Goal: Transaction & Acquisition: Obtain resource

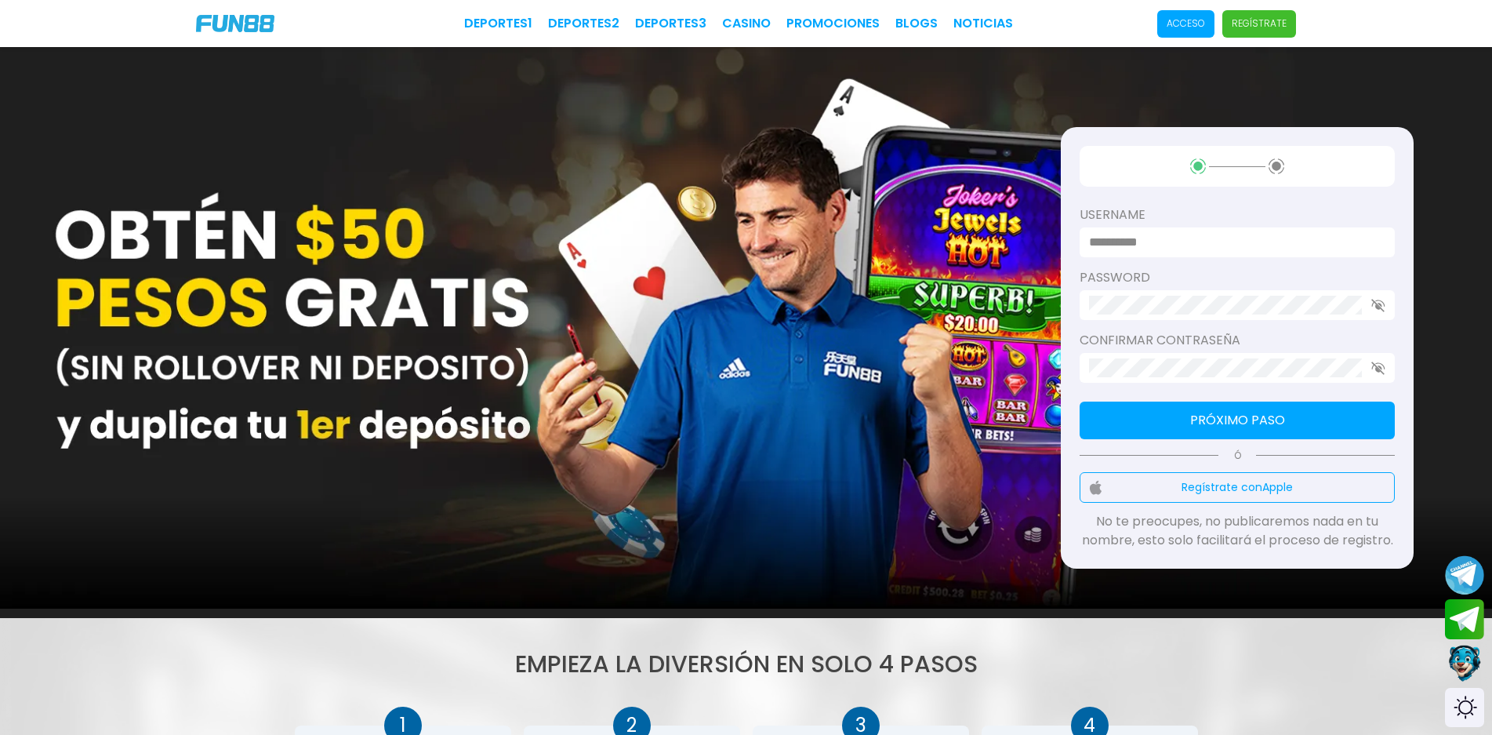
click at [1205, 25] on p "Acceso" at bounding box center [1185, 23] width 38 height 14
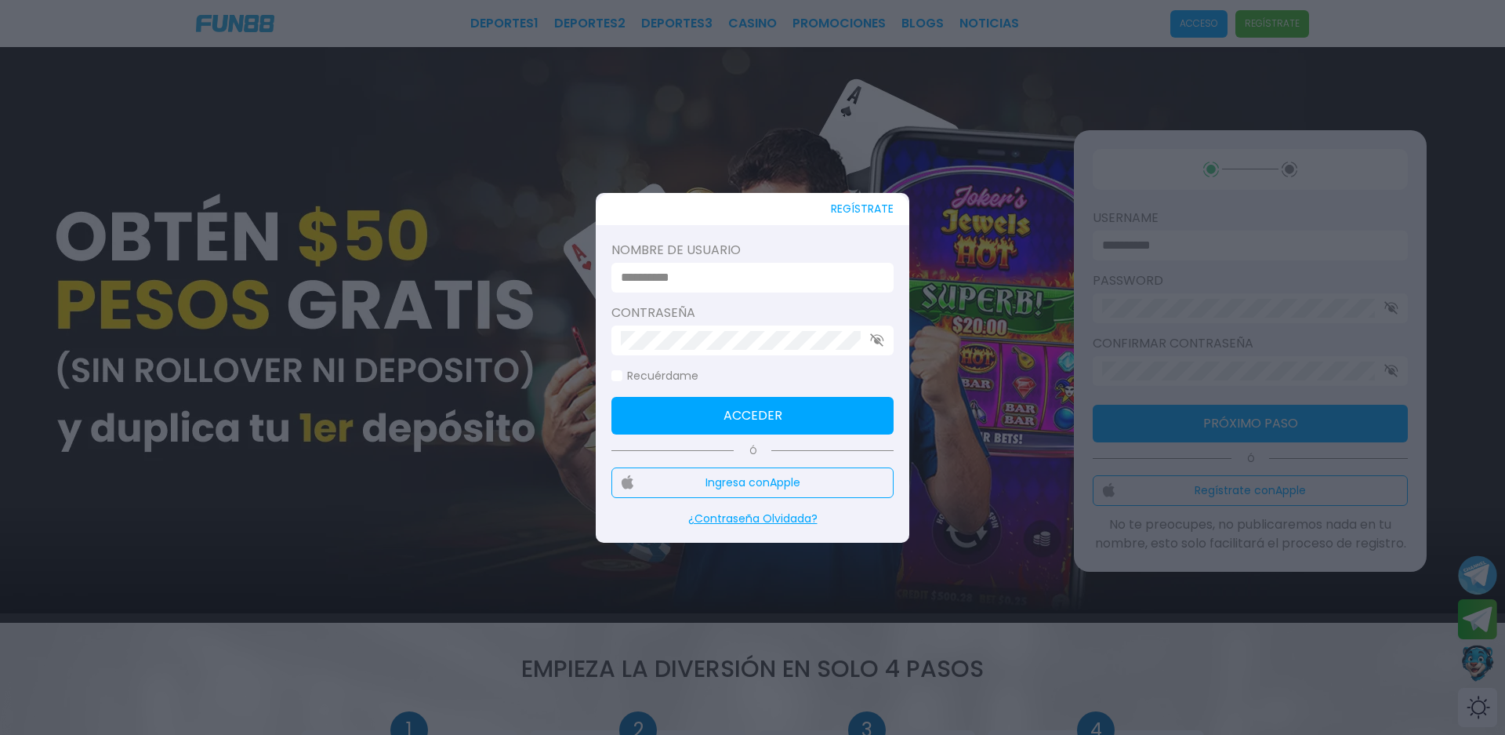
click at [735, 282] on input at bounding box center [748, 277] width 254 height 19
type input "*"
type input "**********"
click button "Acceder" at bounding box center [752, 416] width 282 height 38
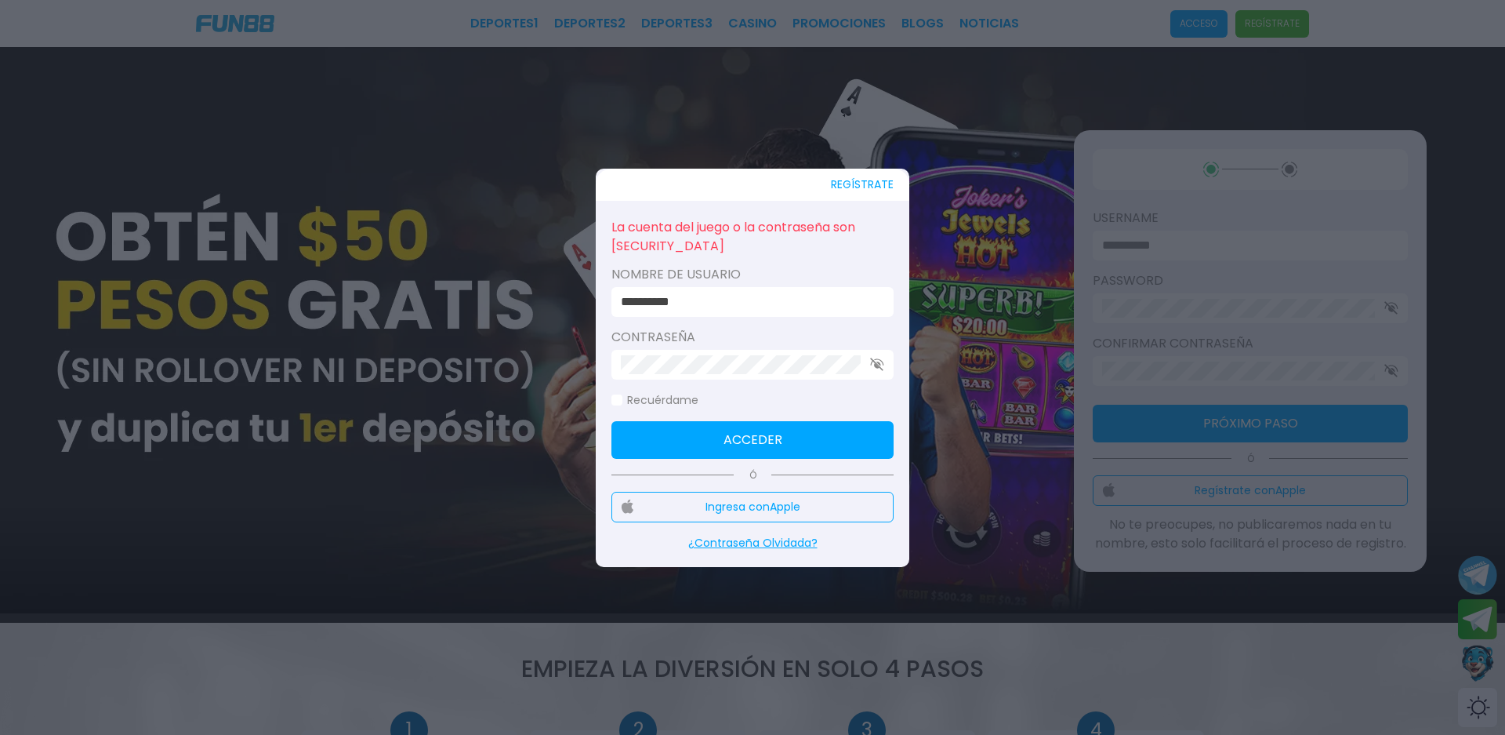
click at [880, 371] on div at bounding box center [752, 365] width 282 height 30
click at [880, 367] on use "button" at bounding box center [876, 363] width 13 height 13
click button "Acceder" at bounding box center [752, 440] width 282 height 38
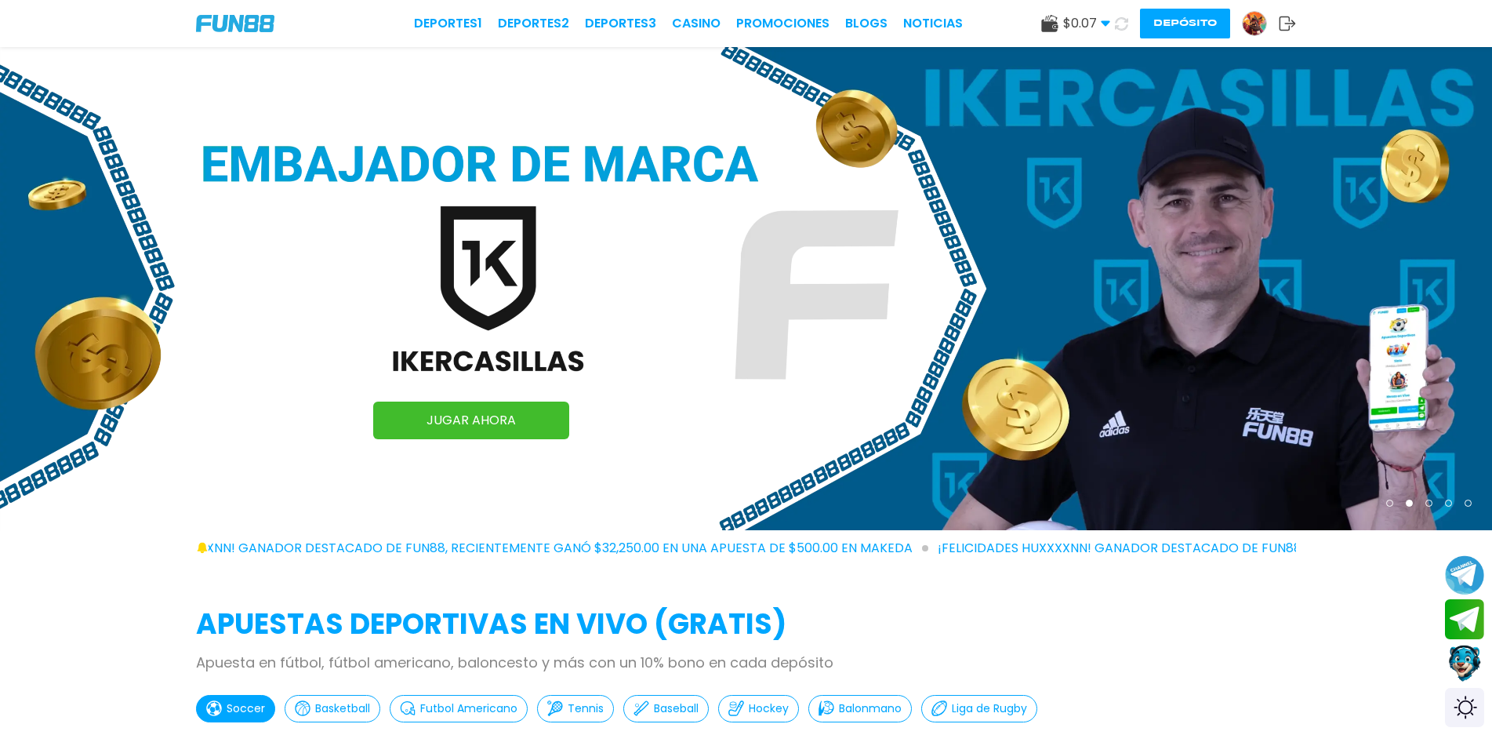
click at [1155, 22] on button "Depósito" at bounding box center [1185, 24] width 90 height 30
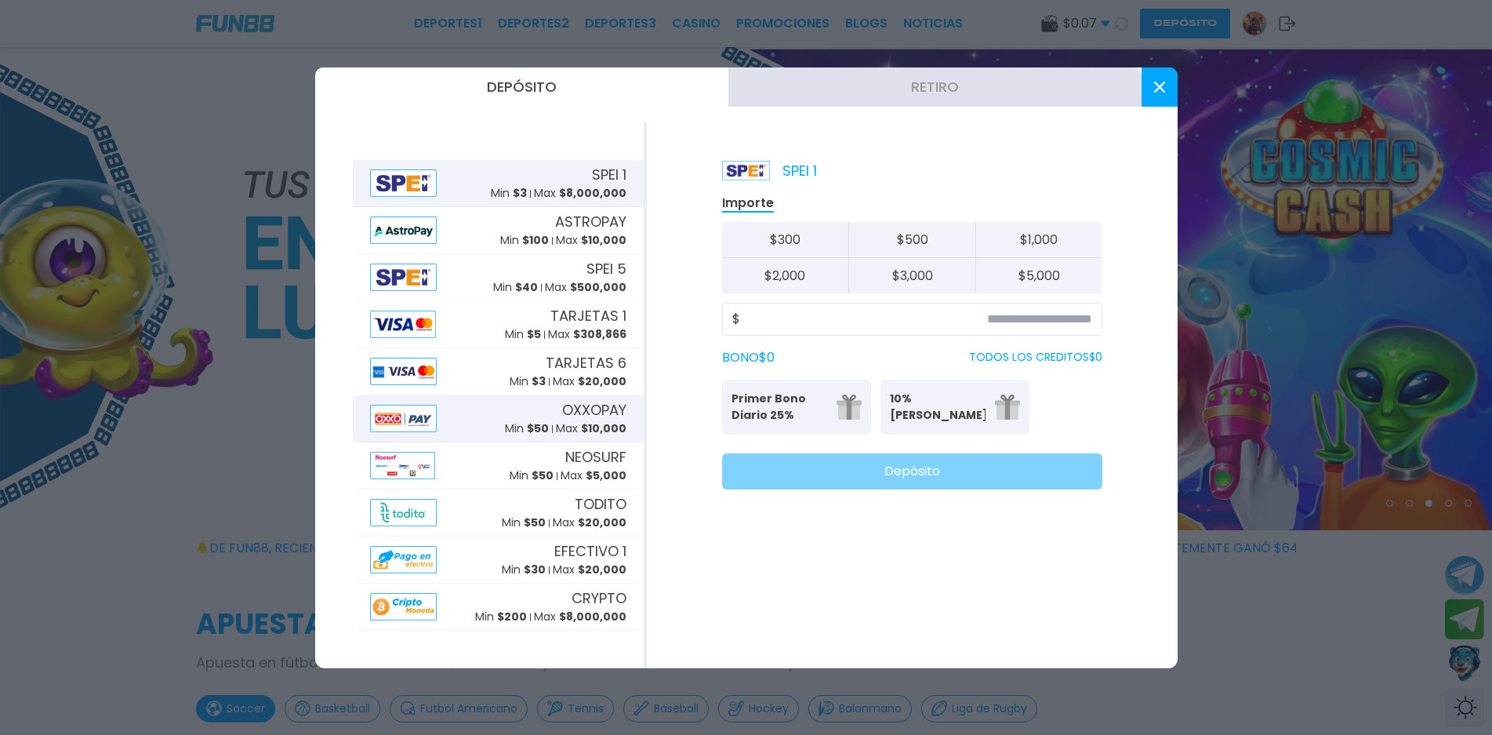
click at [524, 408] on div "OXXOPAY Min $ 50 Max $ 10,000" at bounding box center [566, 418] width 122 height 38
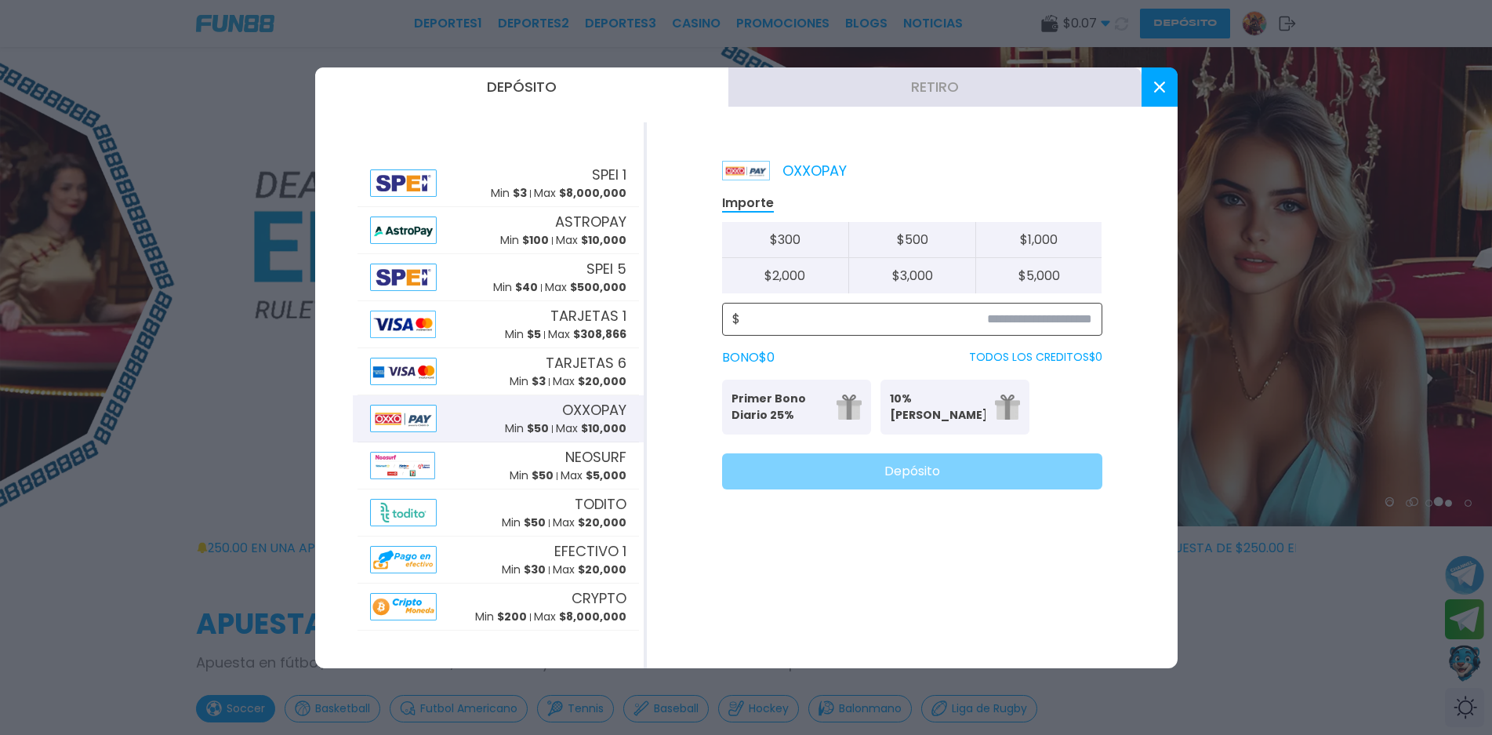
click at [800, 316] on input at bounding box center [916, 319] width 352 height 19
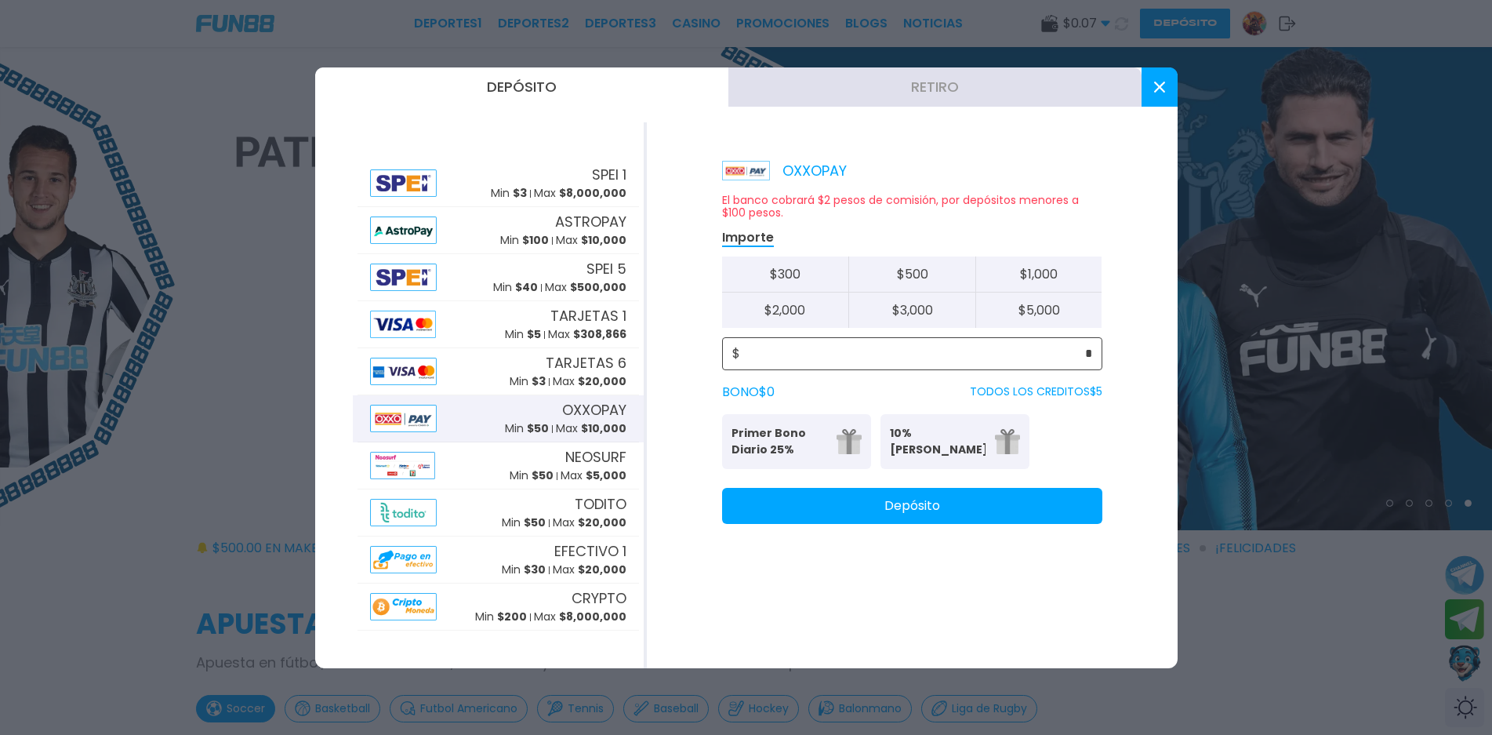
click at [817, 344] on input "*" at bounding box center [916, 353] width 352 height 19
click at [818, 352] on input "*" at bounding box center [916, 353] width 352 height 19
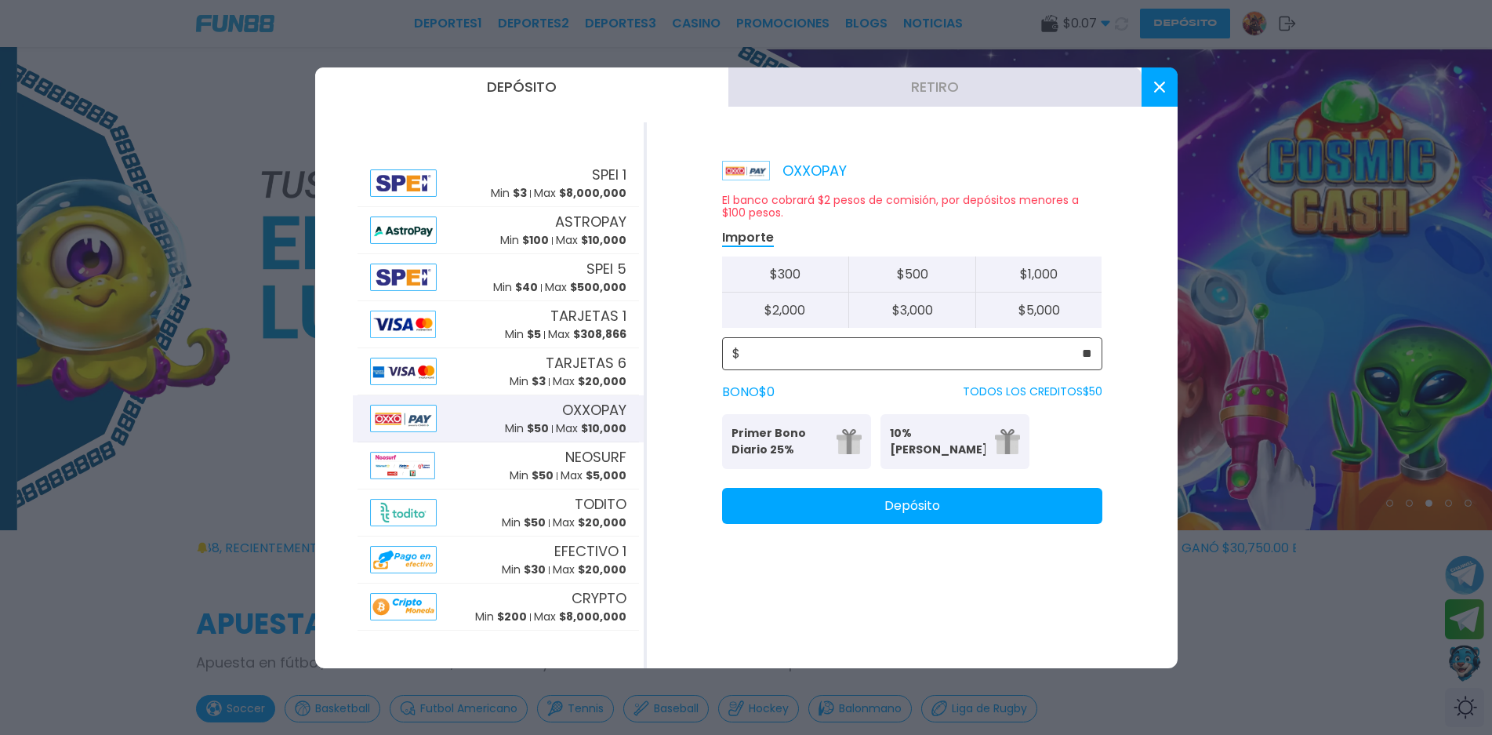
type input "**"
click at [973, 502] on button "Depósito" at bounding box center [912, 506] width 380 height 36
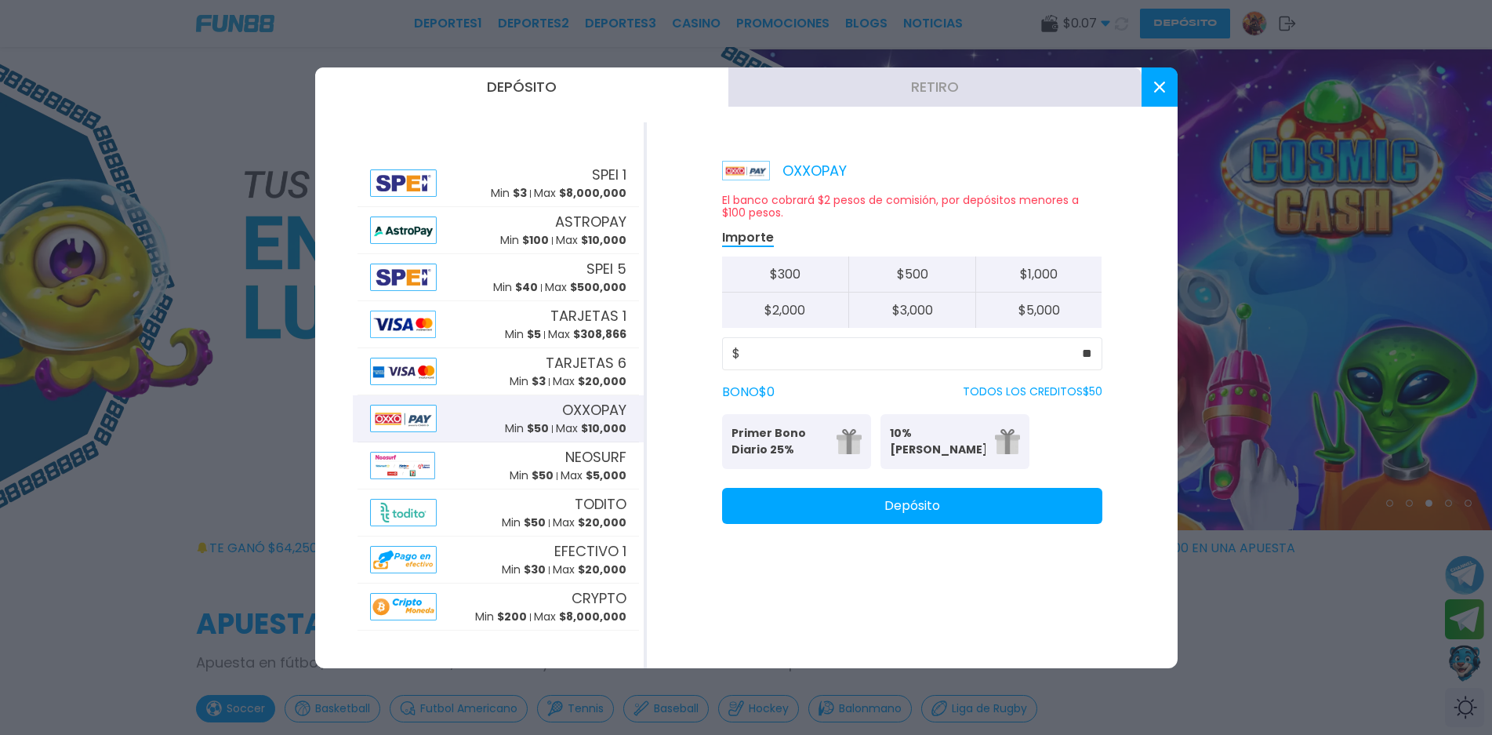
click at [1152, 96] on button at bounding box center [1159, 86] width 36 height 39
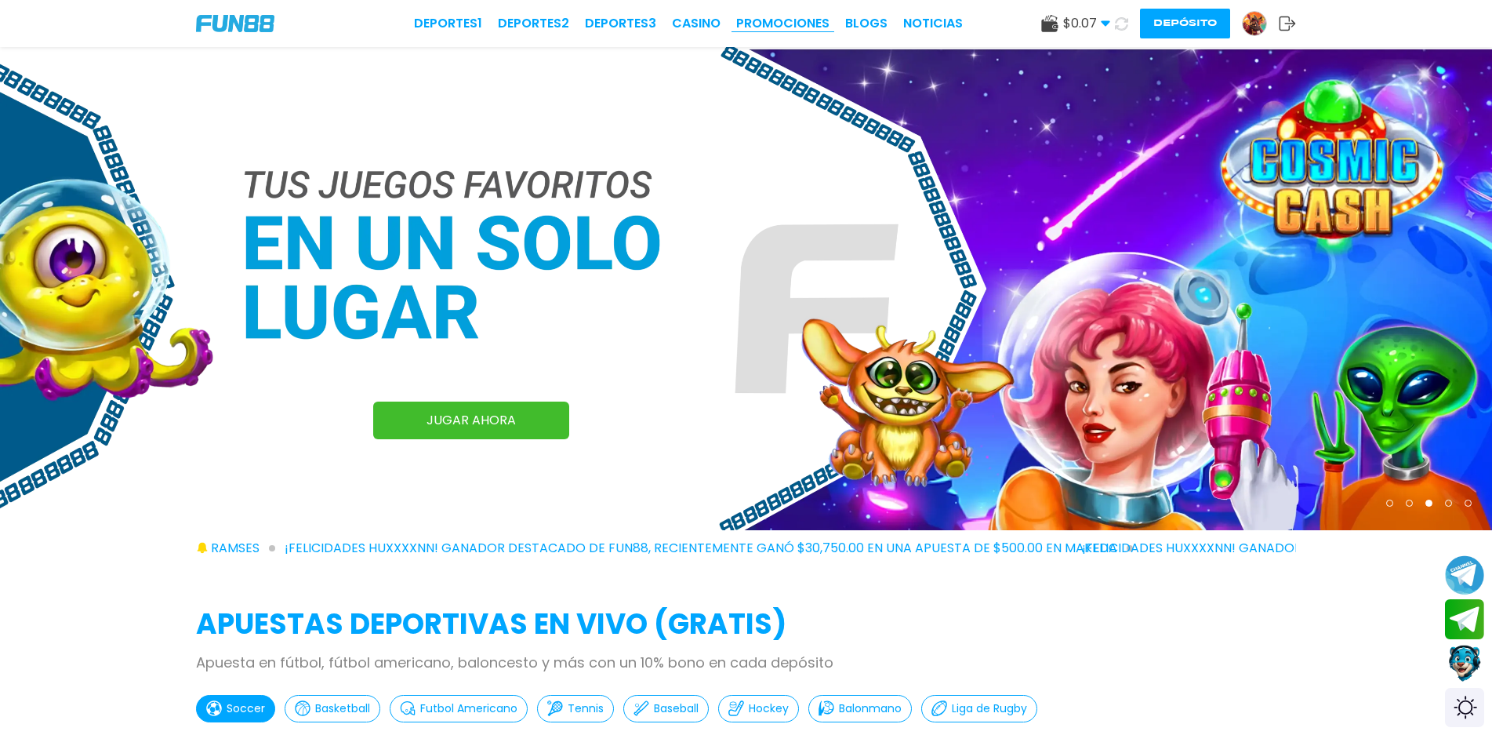
click at [750, 16] on link "Promociones" at bounding box center [782, 23] width 93 height 19
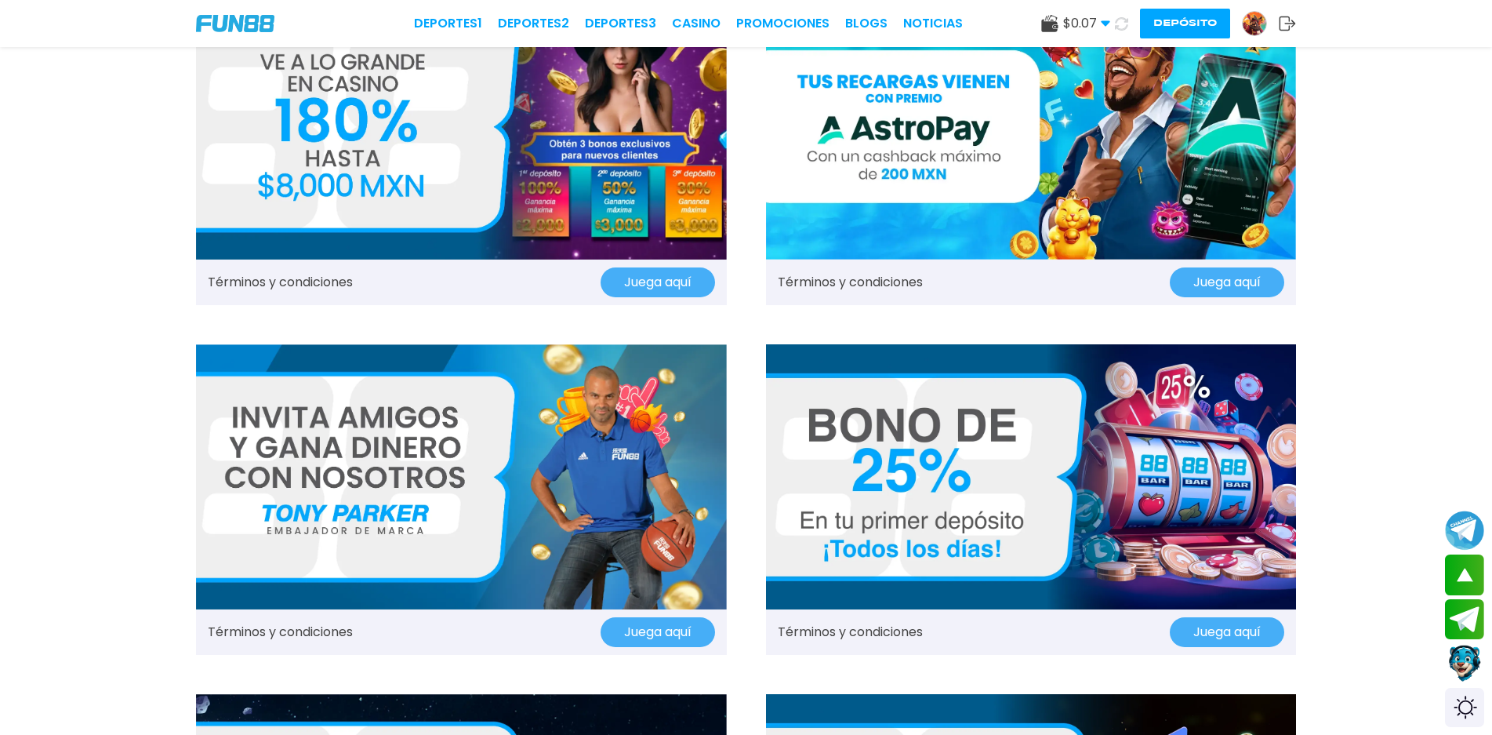
scroll to position [470, 0]
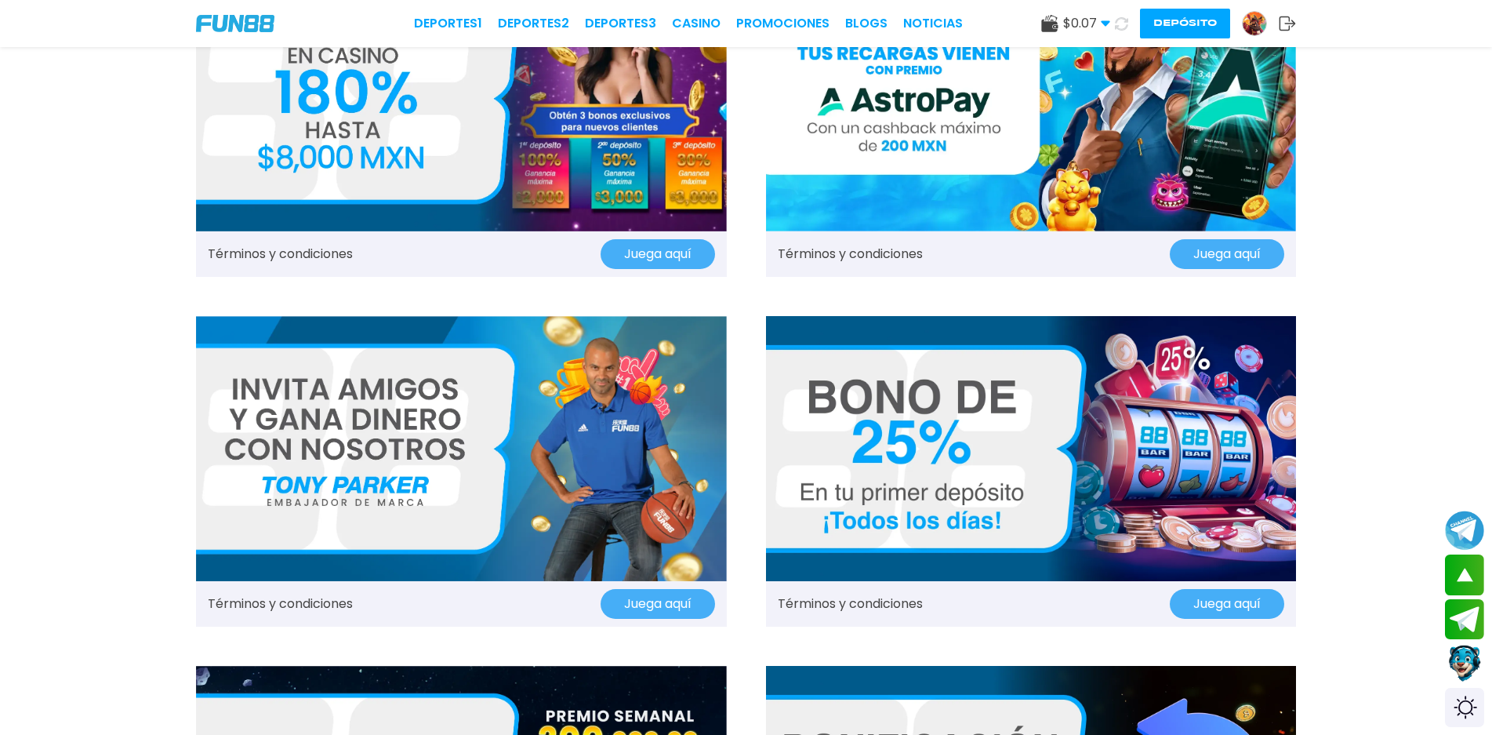
click at [1119, 22] on icon at bounding box center [1120, 23] width 17 height 17
click at [262, 22] on img at bounding box center [235, 23] width 78 height 17
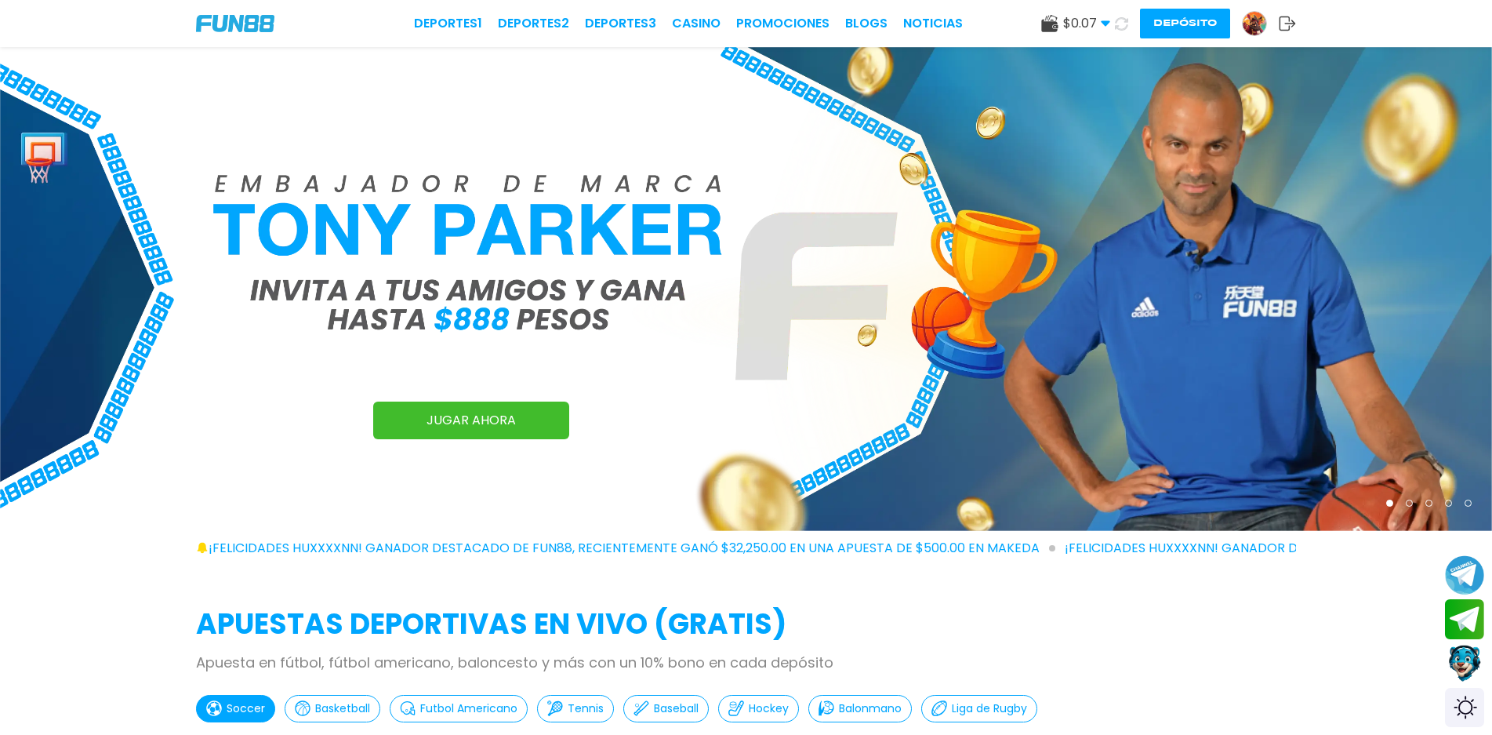
click at [1160, 22] on button "Depósito" at bounding box center [1185, 24] width 90 height 30
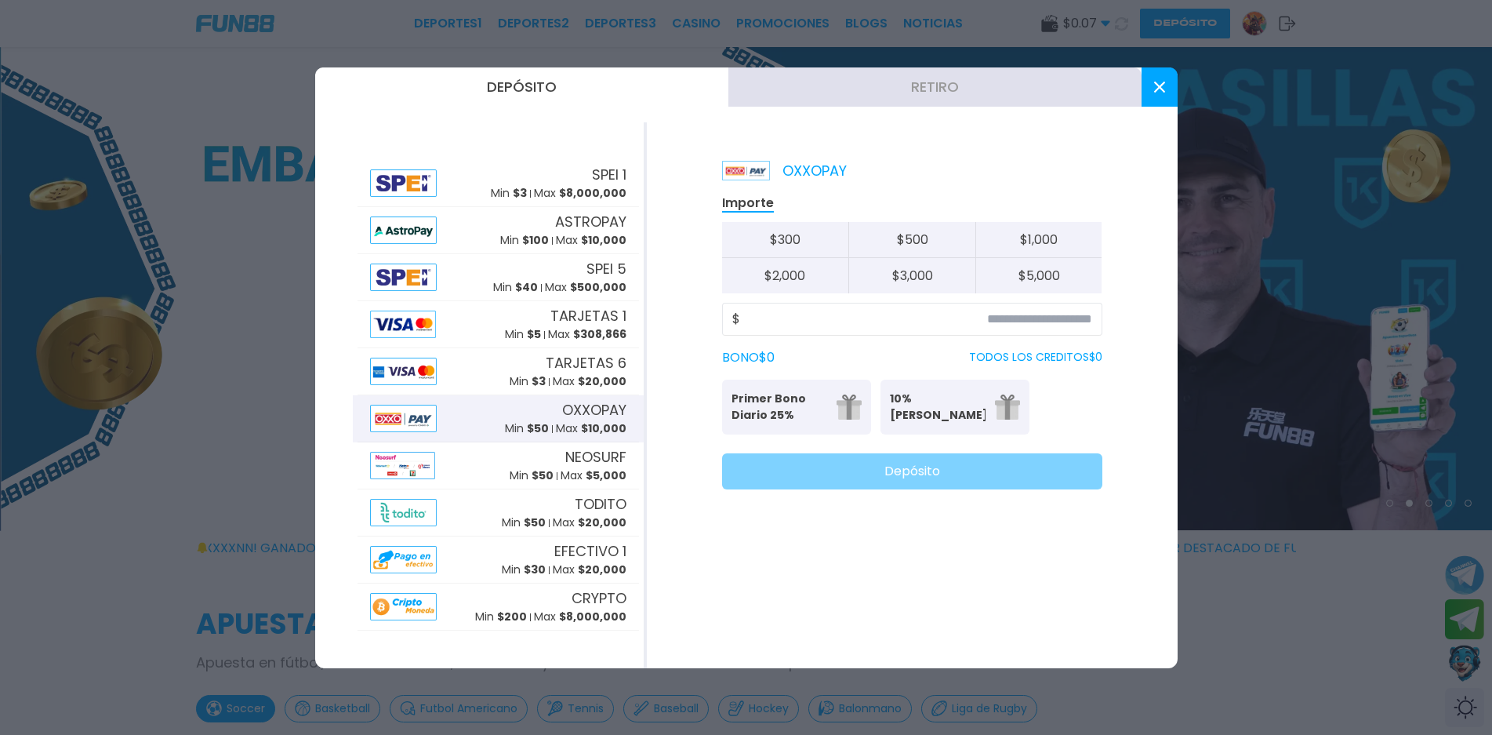
click at [1163, 80] on button at bounding box center [1159, 86] width 36 height 39
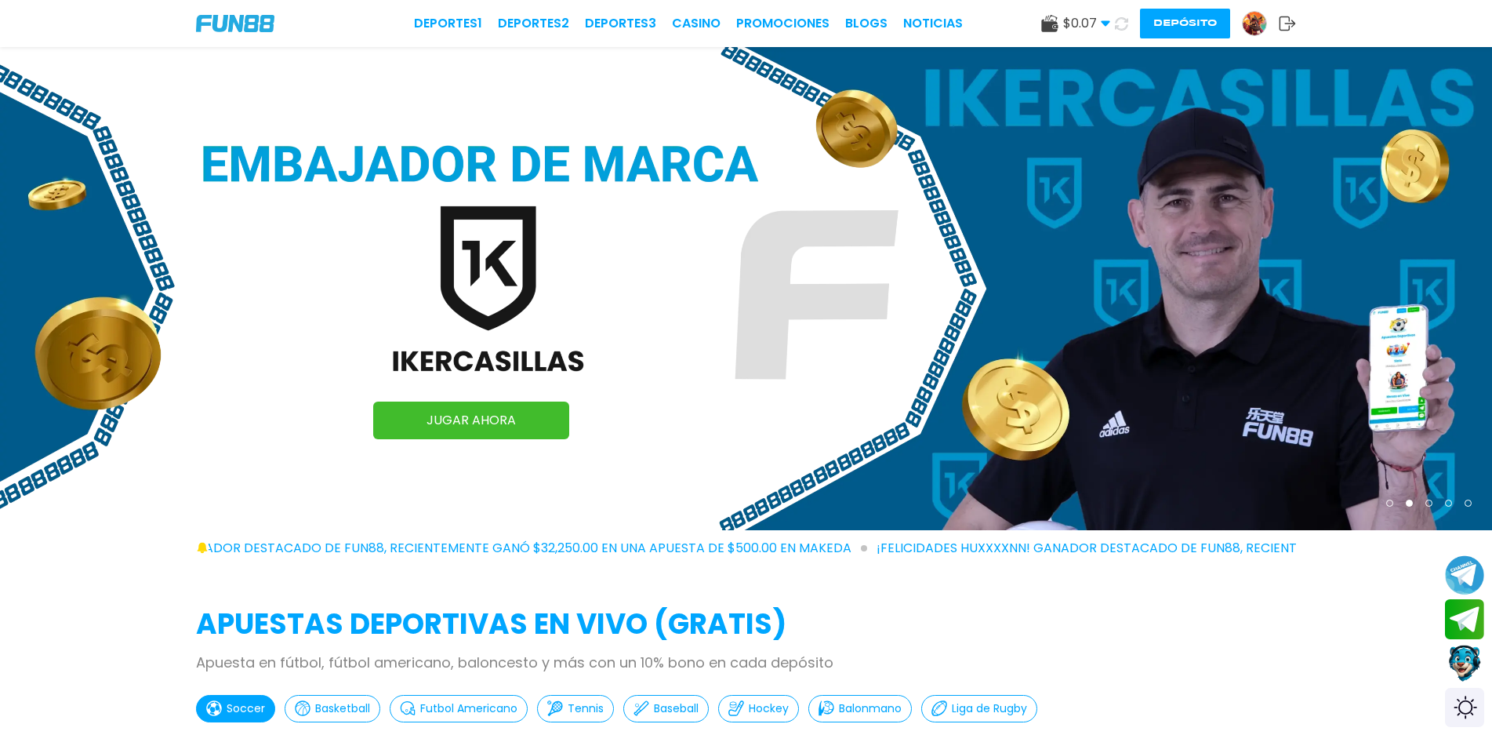
click at [1047, 25] on use at bounding box center [1049, 23] width 16 height 17
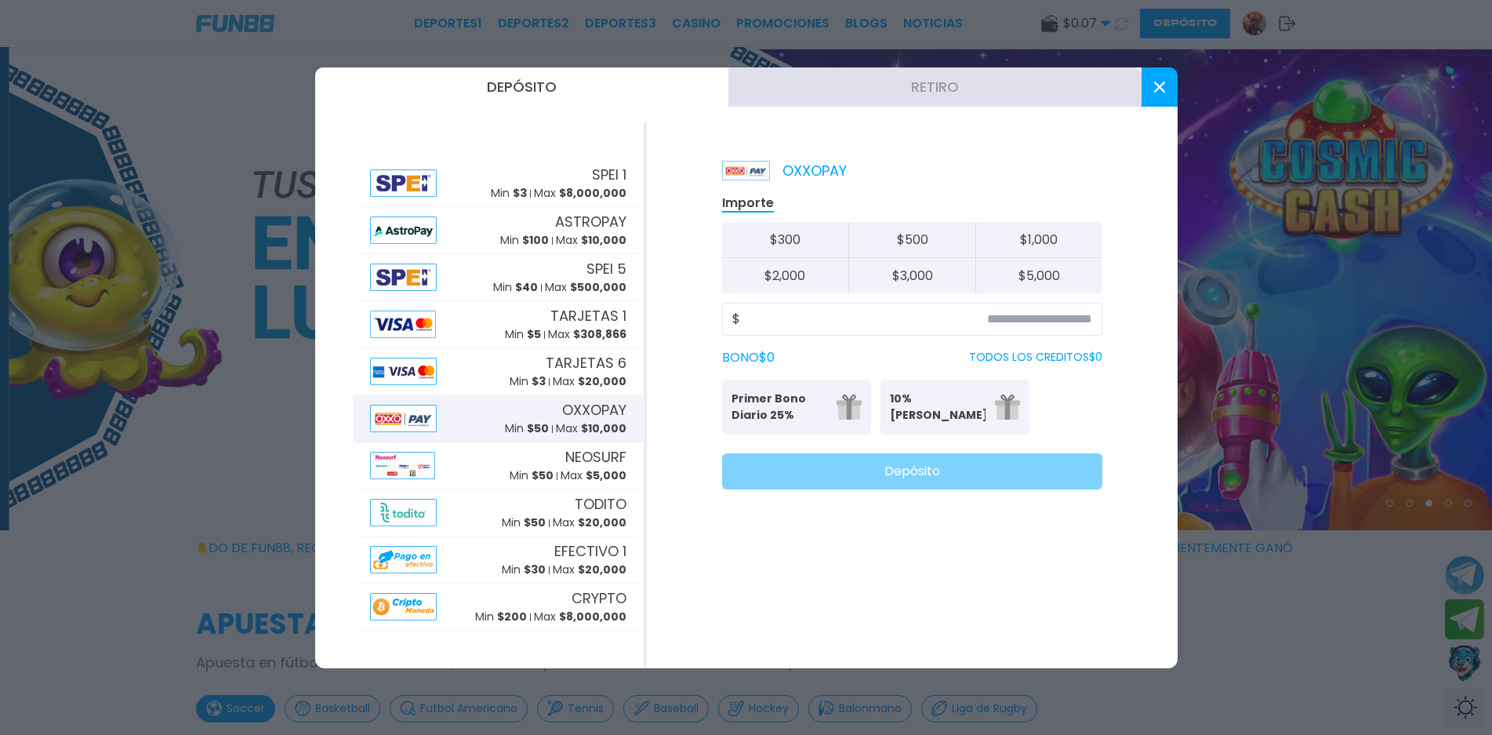
drag, startPoint x: 1151, startPoint y: 91, endPoint x: 1160, endPoint y: 92, distance: 9.4
click at [1152, 91] on button at bounding box center [1159, 86] width 36 height 39
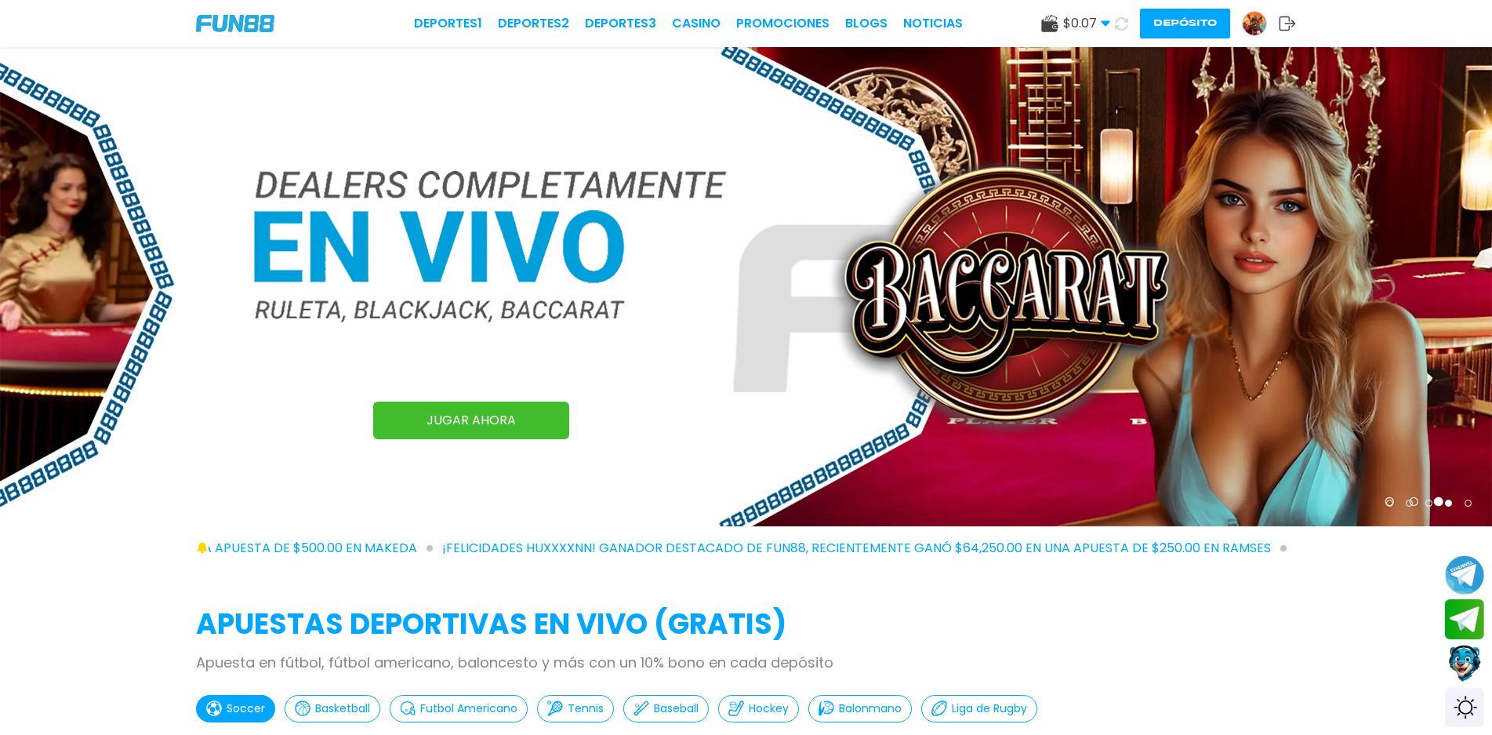
click at [1266, 24] on div at bounding box center [1254, 23] width 25 height 25
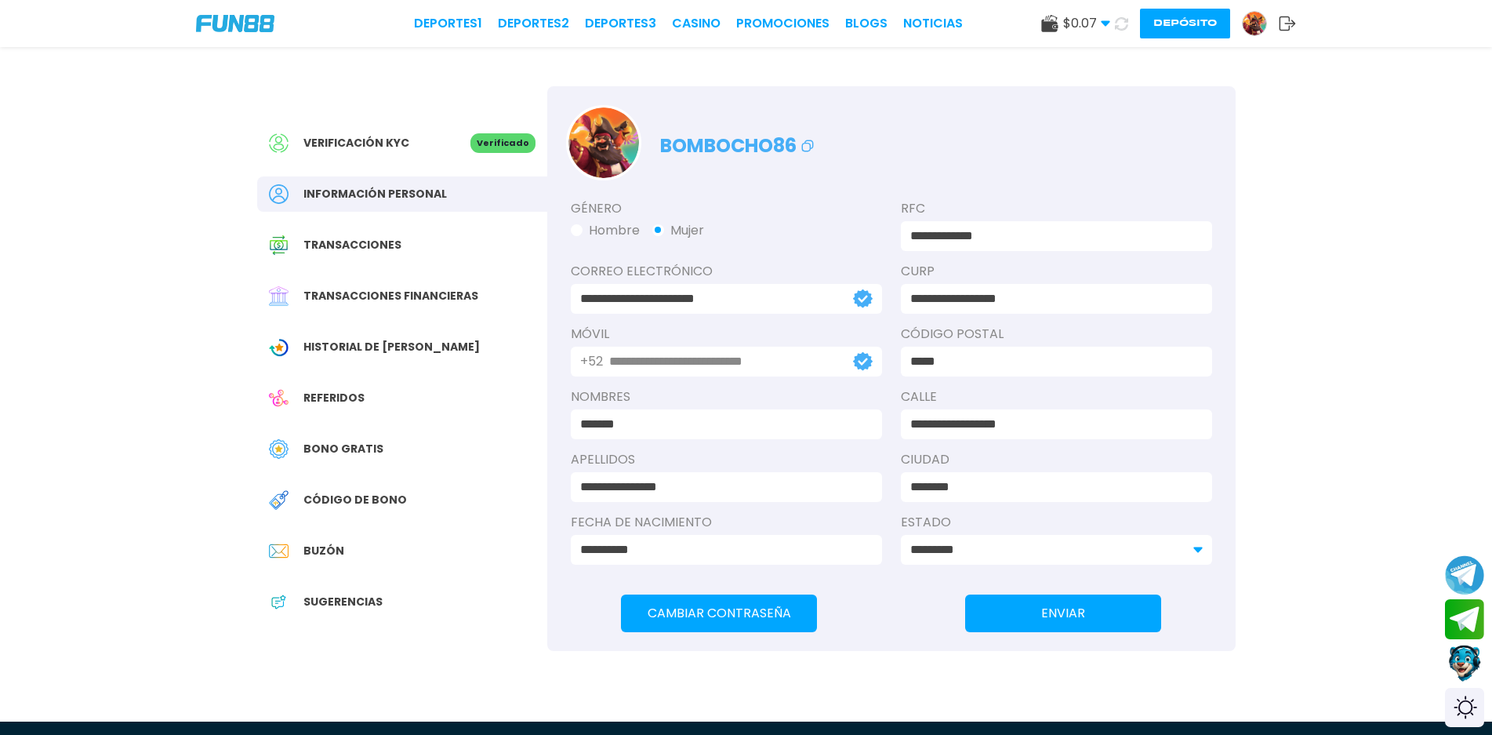
click at [364, 507] on span "Código de bono" at bounding box center [354, 500] width 103 height 16
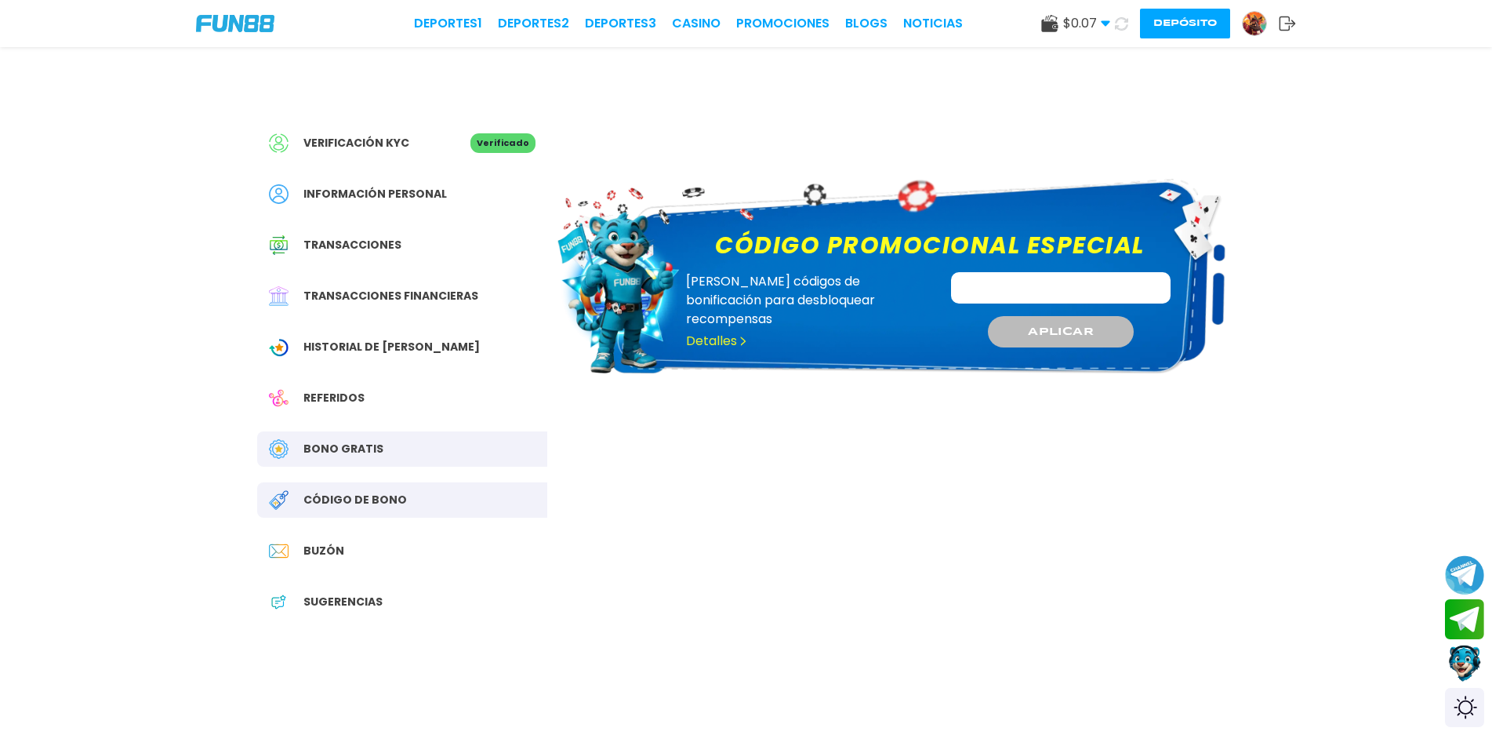
click at [373, 437] on div "Bono Gratis" at bounding box center [402, 448] width 290 height 35
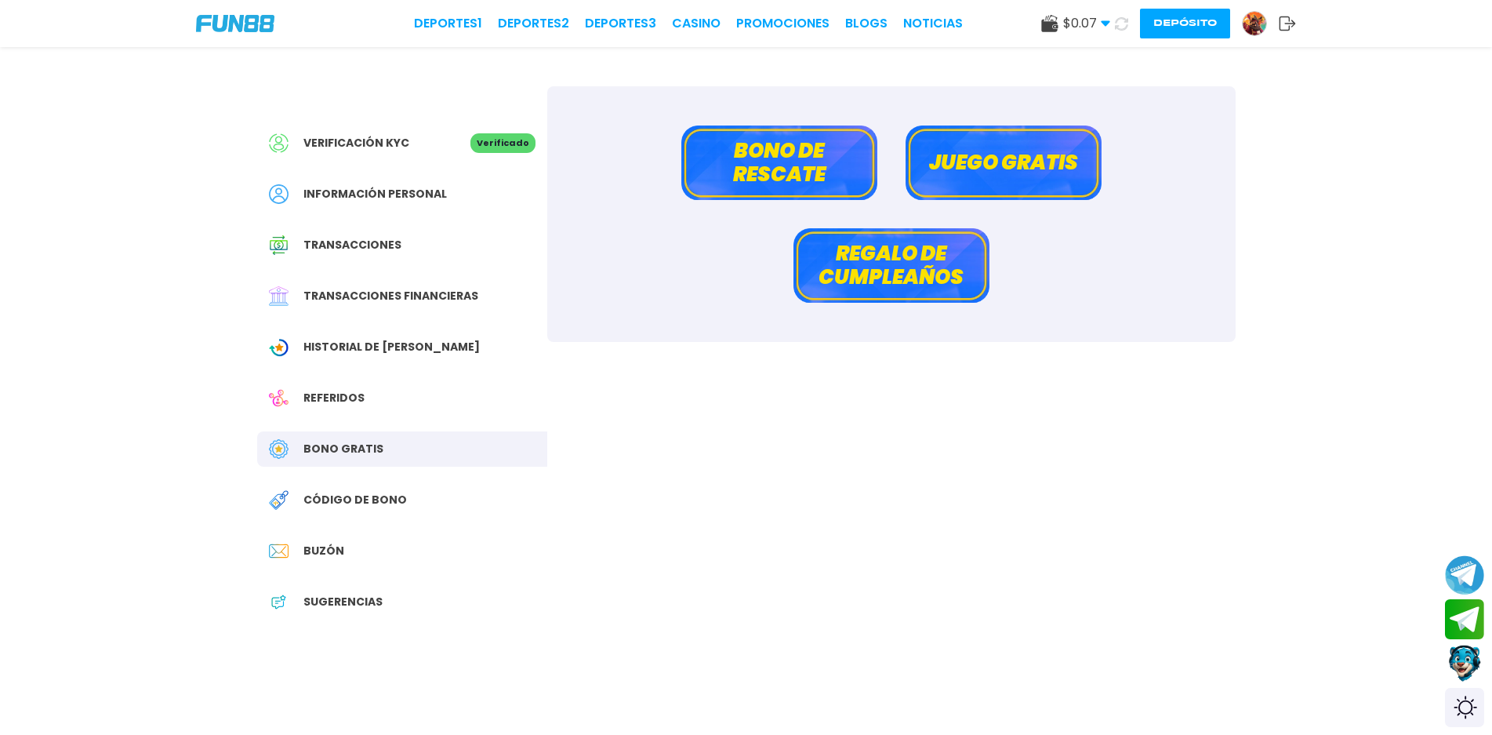
click at [768, 167] on button "Bono de rescate" at bounding box center [779, 162] width 196 height 74
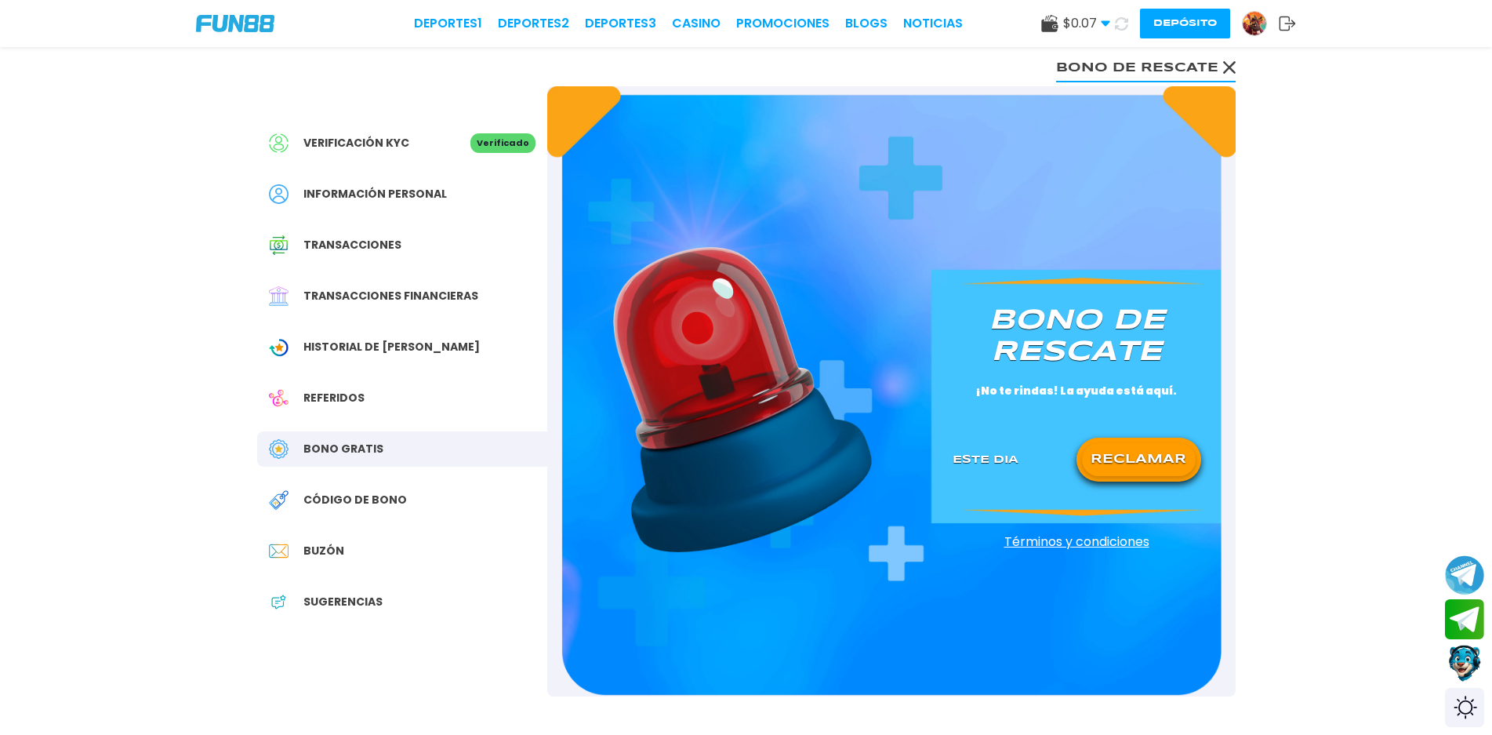
click at [1135, 451] on button "RECLAMAR" at bounding box center [1139, 459] width 114 height 33
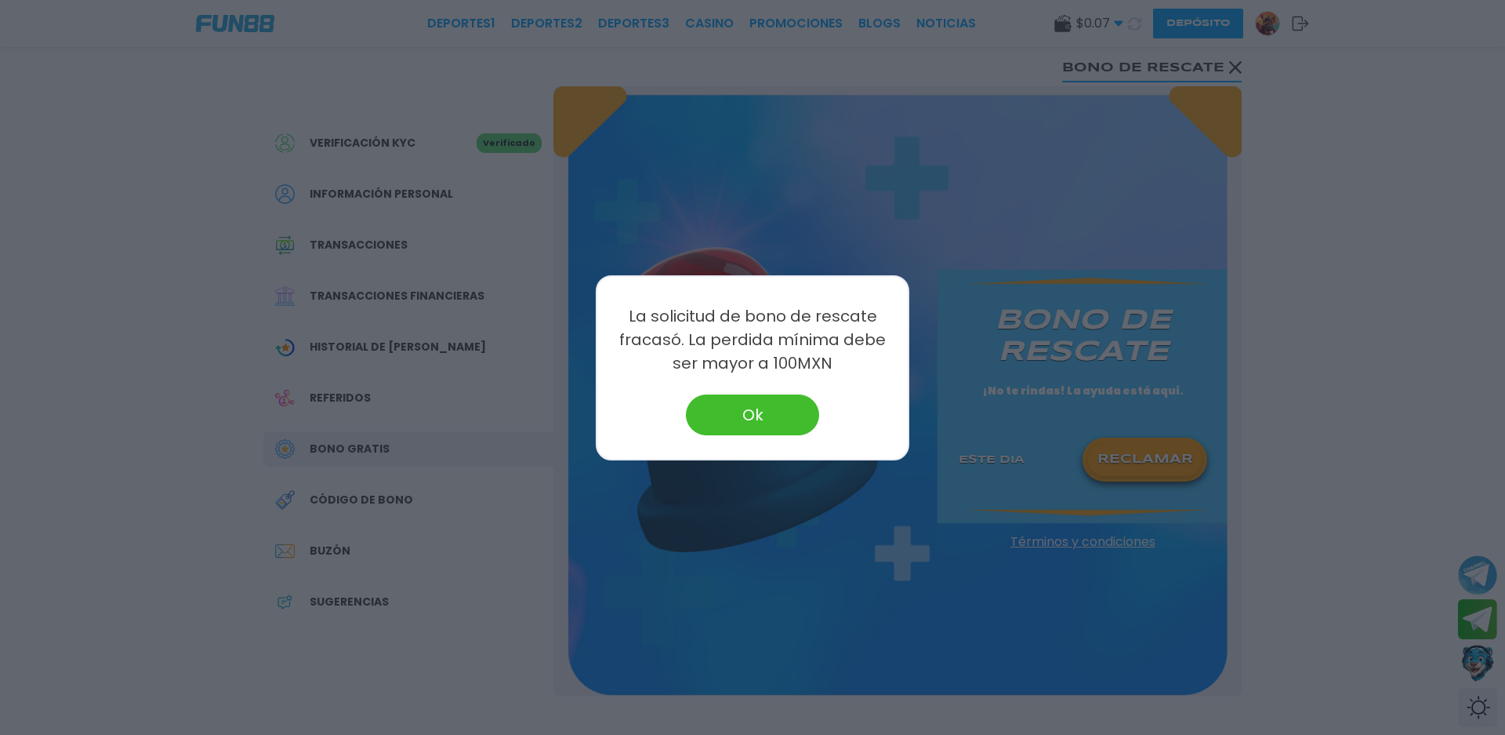
click at [789, 408] on button "Ok" at bounding box center [752, 414] width 133 height 41
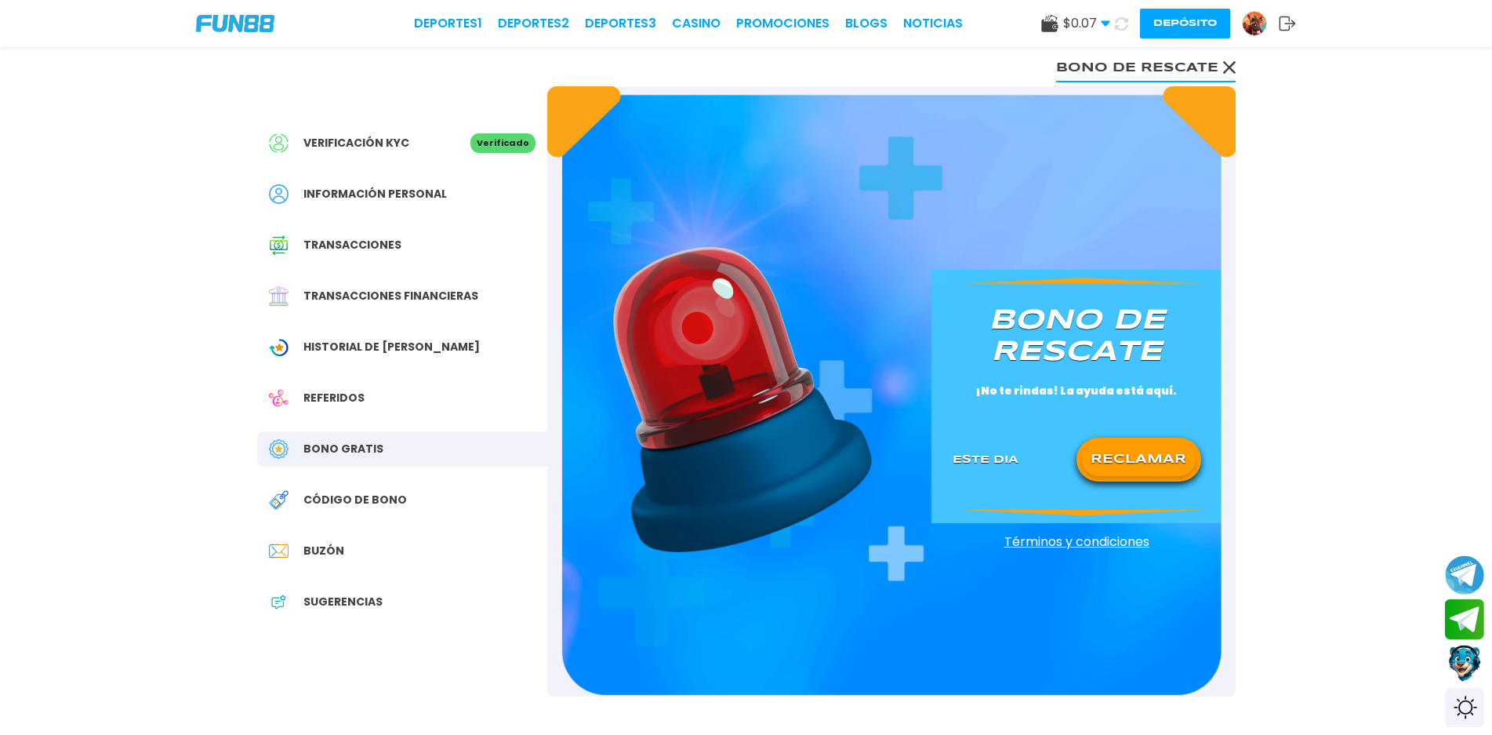
click at [389, 453] on div "Bono Gratis" at bounding box center [402, 448] width 290 height 35
click at [1232, 64] on use at bounding box center [1228, 67] width 13 height 13
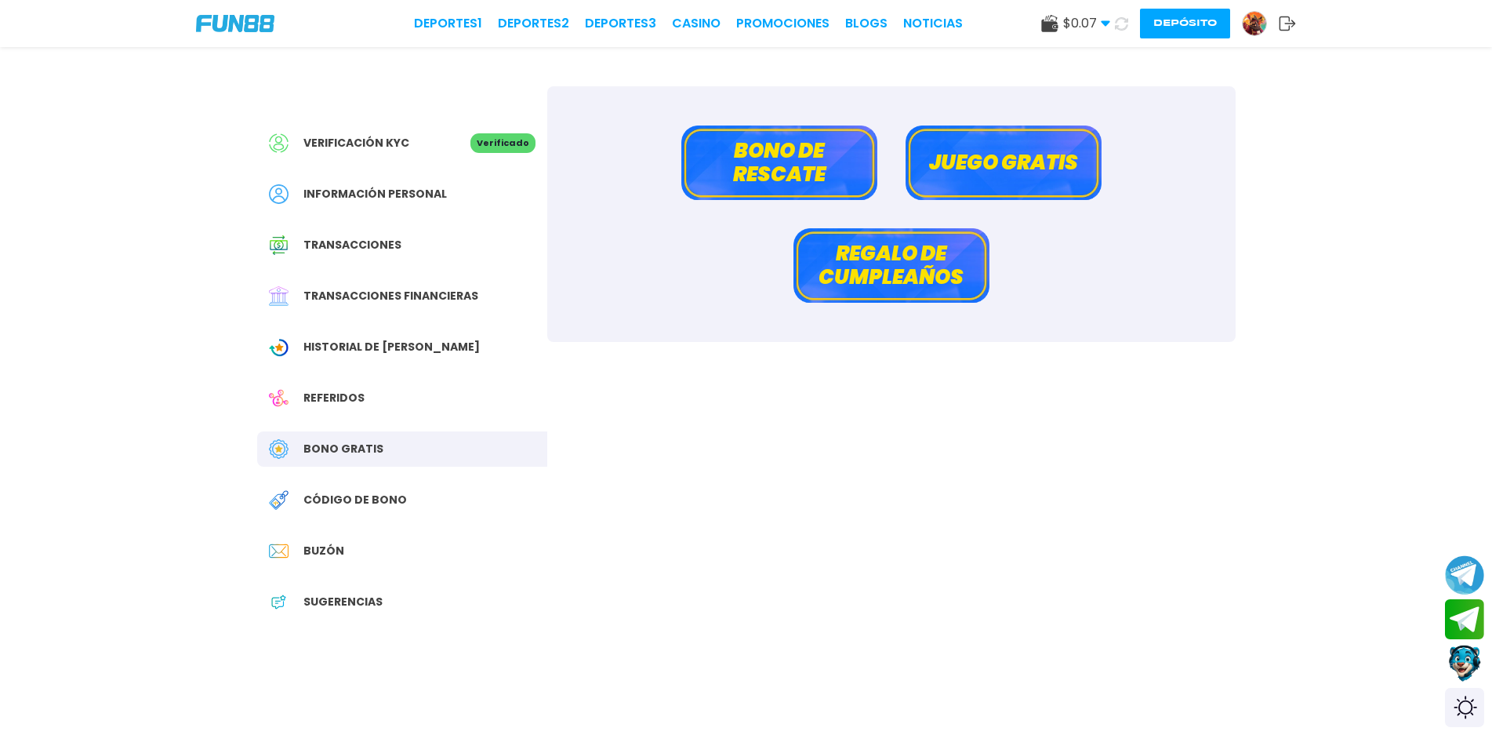
click at [815, 169] on button "Bono de rescate" at bounding box center [779, 162] width 196 height 74
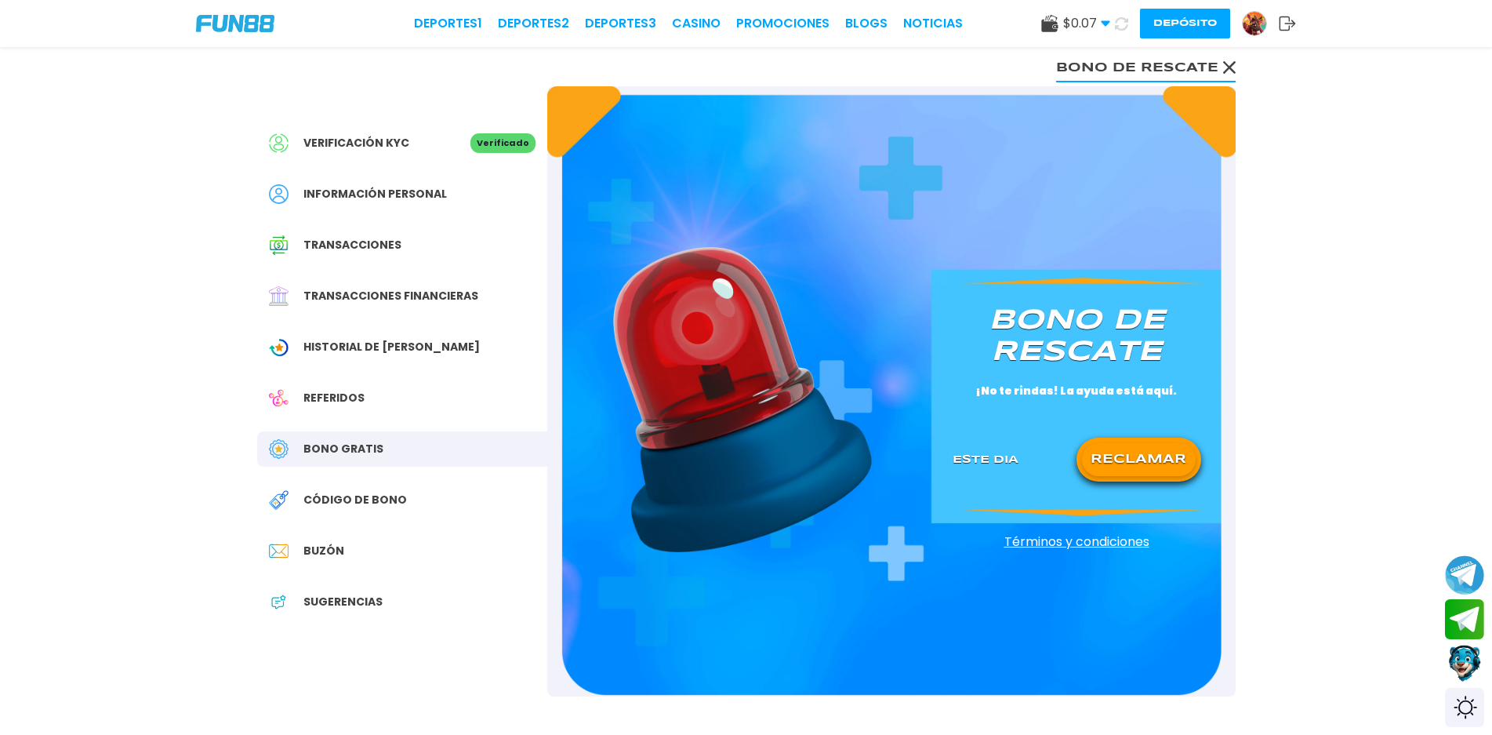
click at [992, 456] on p "Este Dia" at bounding box center [985, 460] width 66 height 16
click at [1127, 459] on button "RECLAMAR" at bounding box center [1139, 459] width 114 height 33
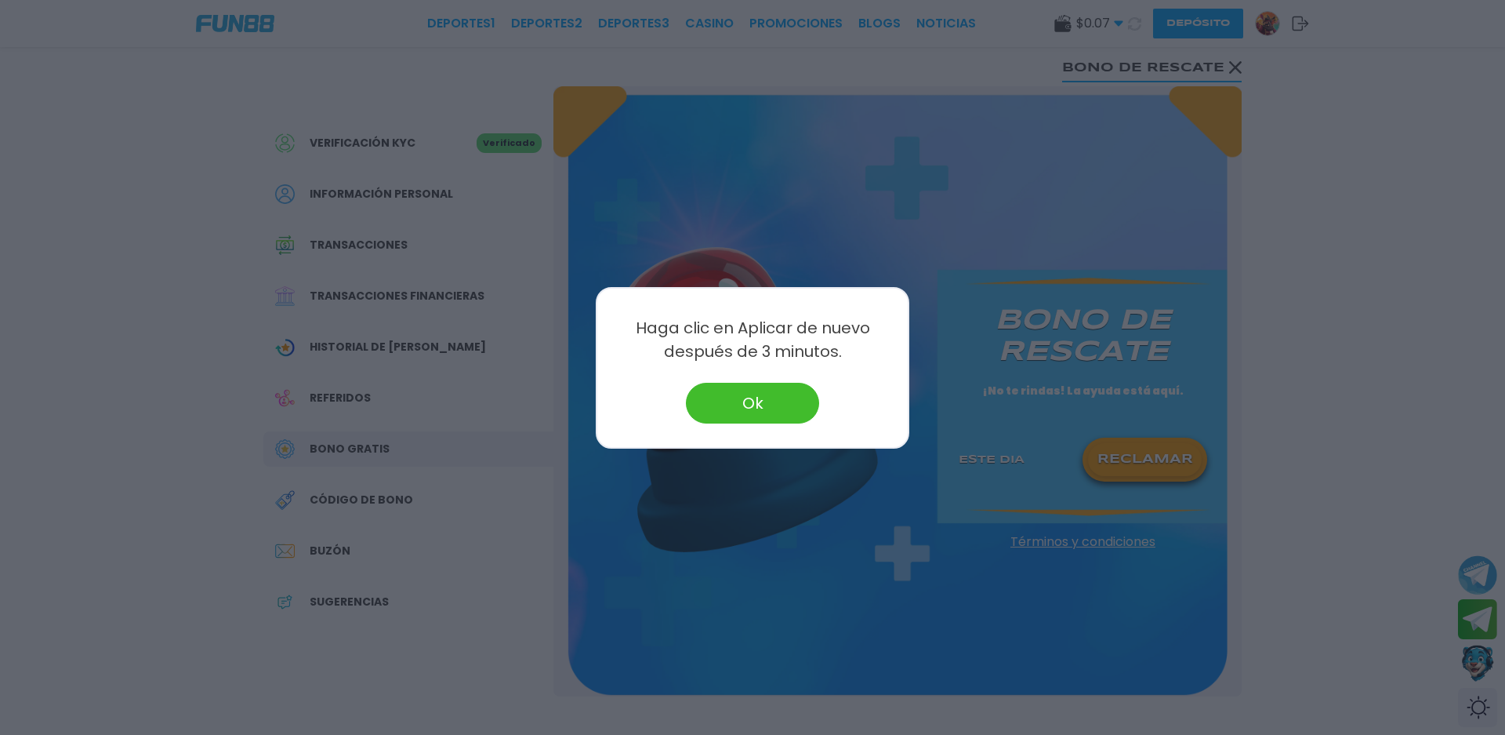
click at [798, 410] on button "Ok" at bounding box center [752, 403] width 133 height 41
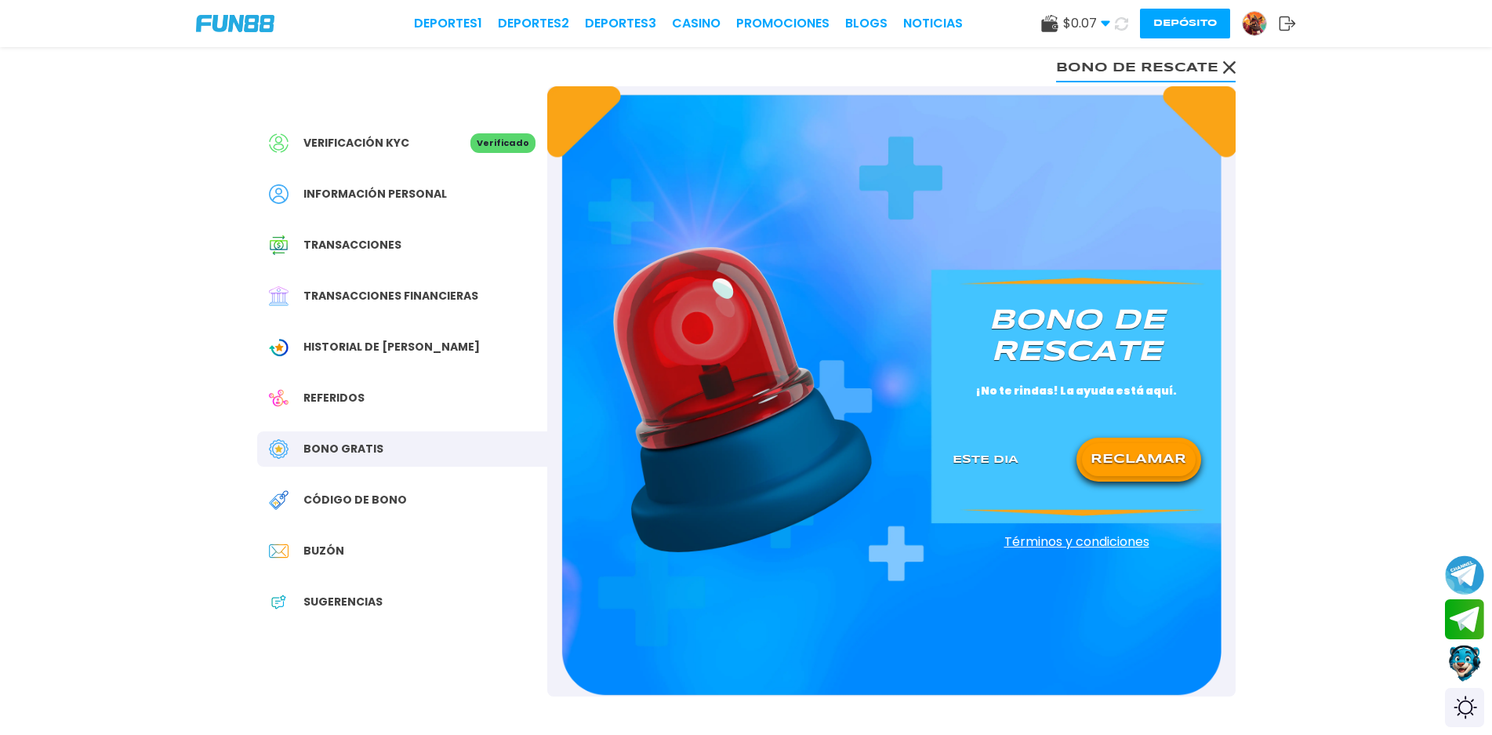
click at [400, 495] on div "Código de bono" at bounding box center [402, 499] width 290 height 35
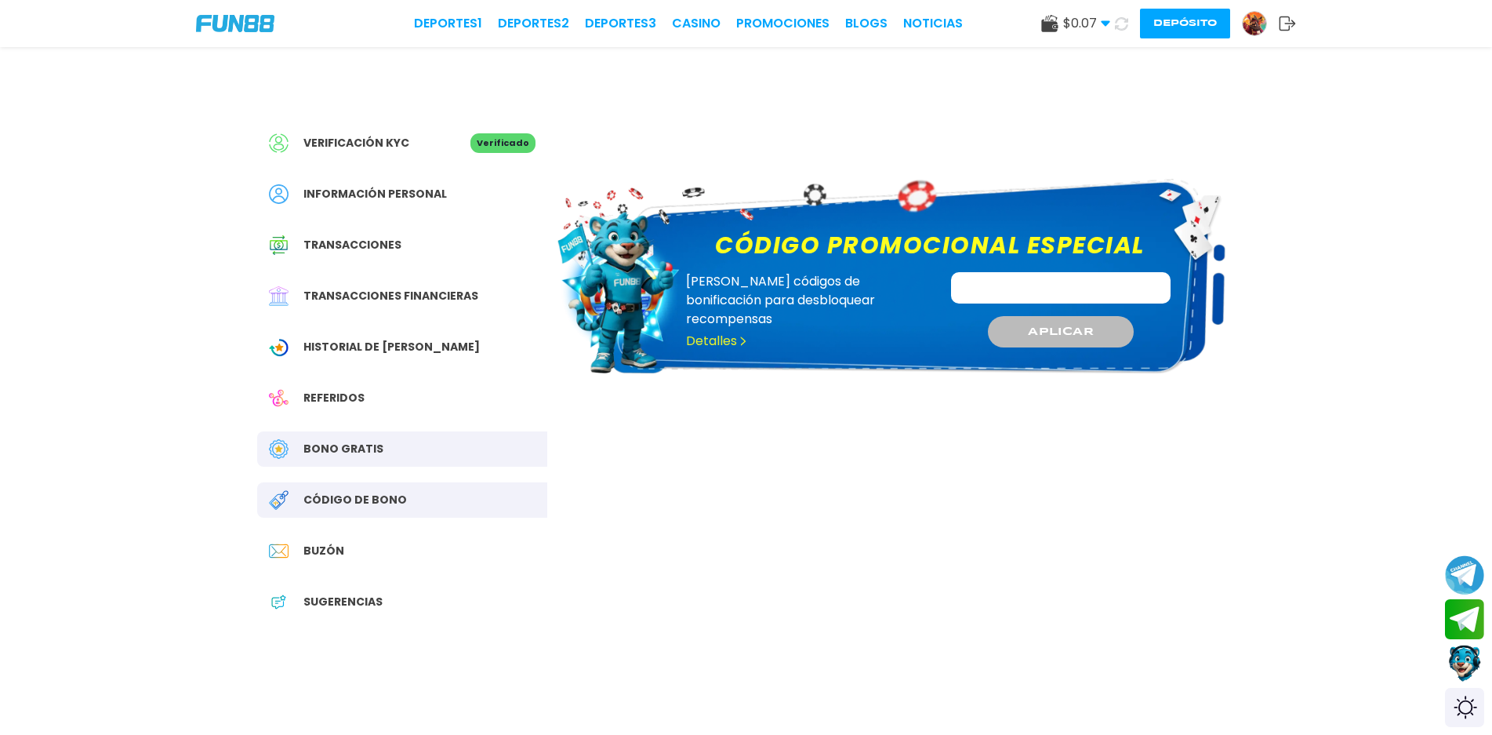
click at [1113, 24] on button at bounding box center [1121, 23] width 29 height 29
click at [374, 343] on span "Historial de Bonos" at bounding box center [391, 347] width 176 height 16
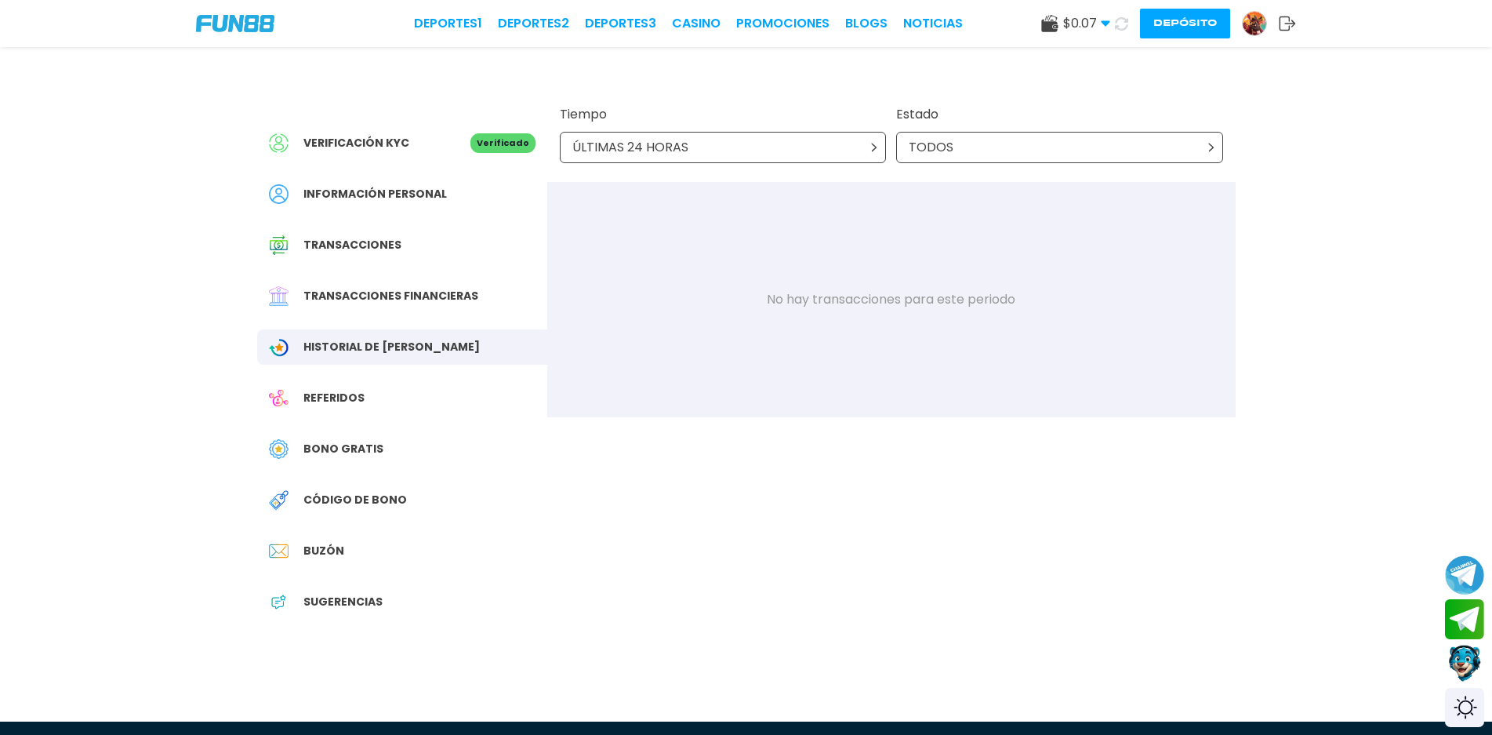
click at [868, 147] on div "ÚLTIMAS 24 HORAS" at bounding box center [723, 147] width 327 height 31
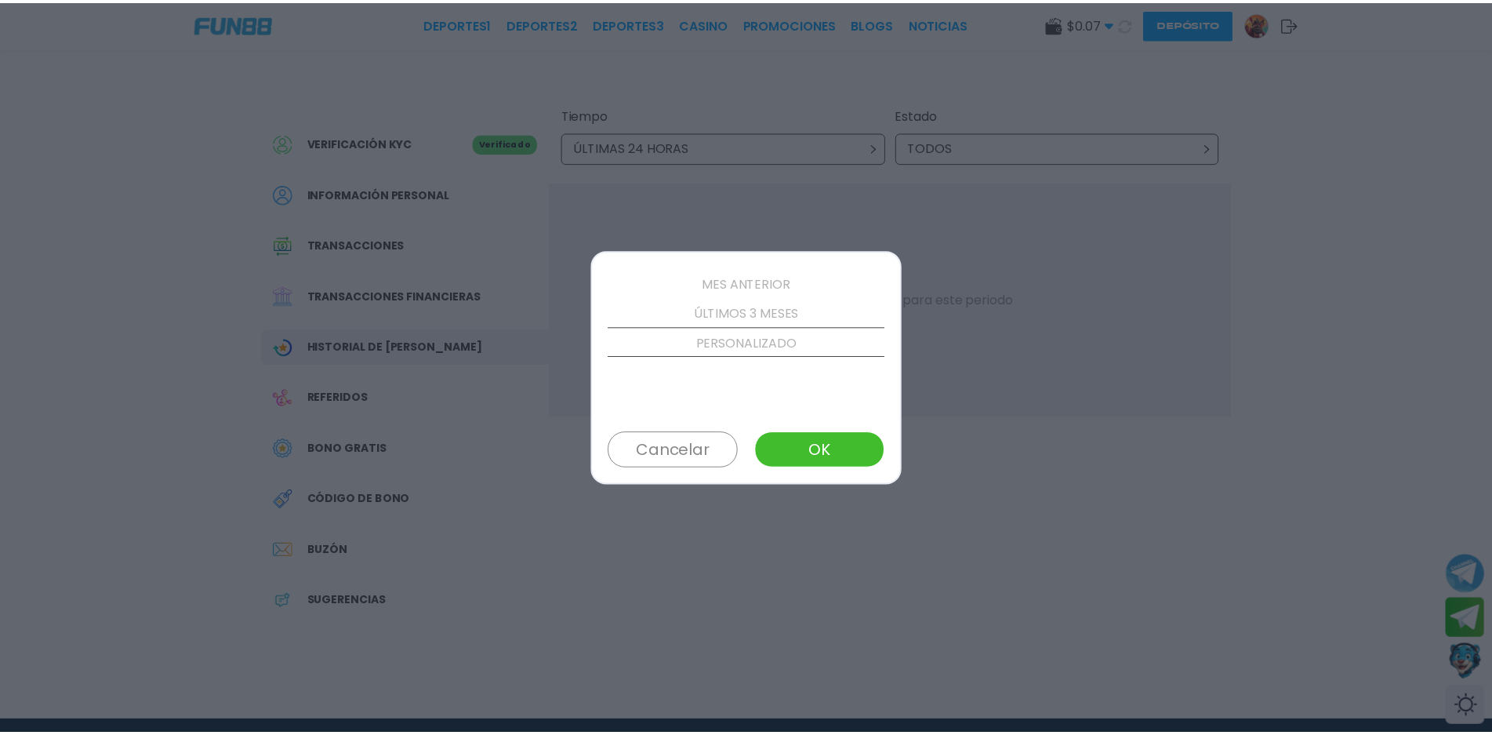
scroll to position [179, 0]
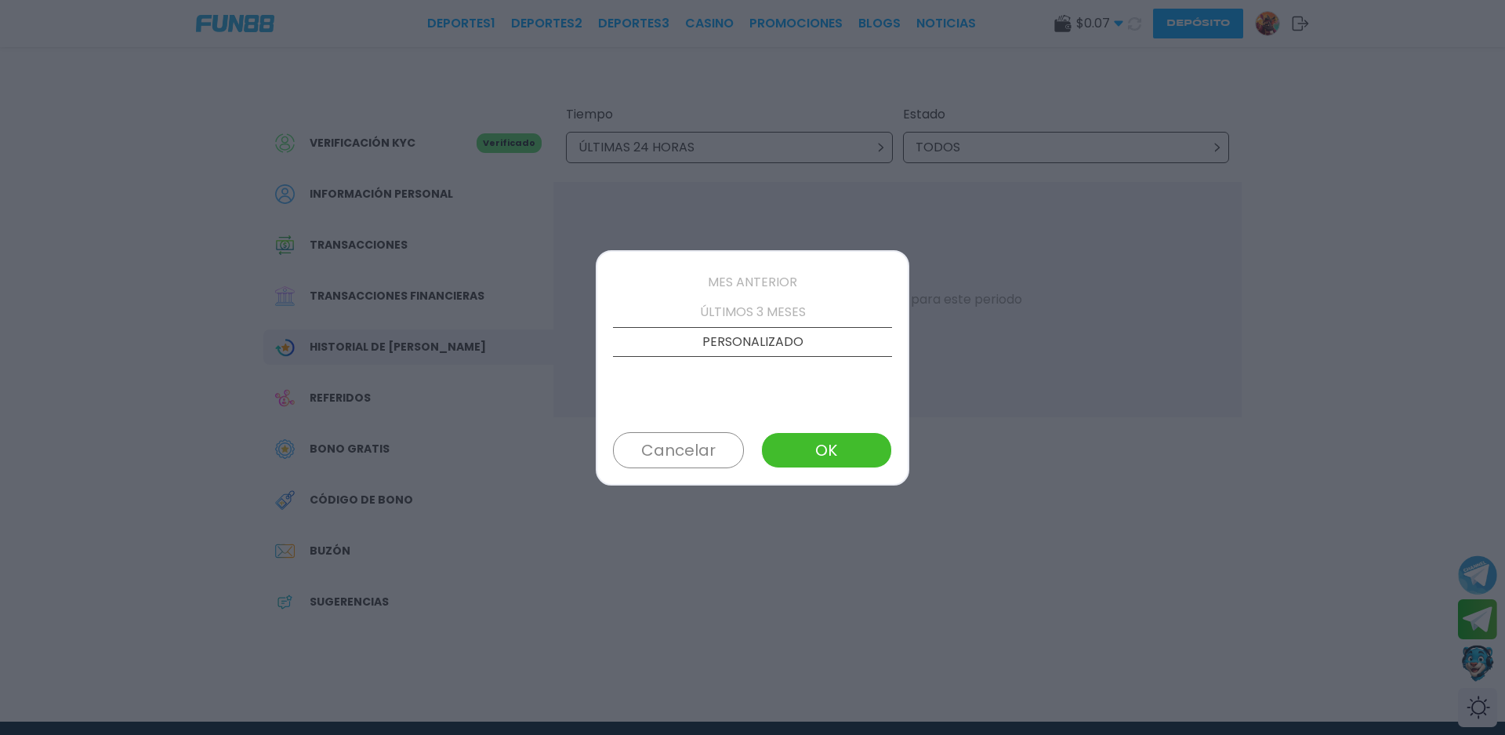
click at [820, 450] on button "OK" at bounding box center [826, 450] width 131 height 36
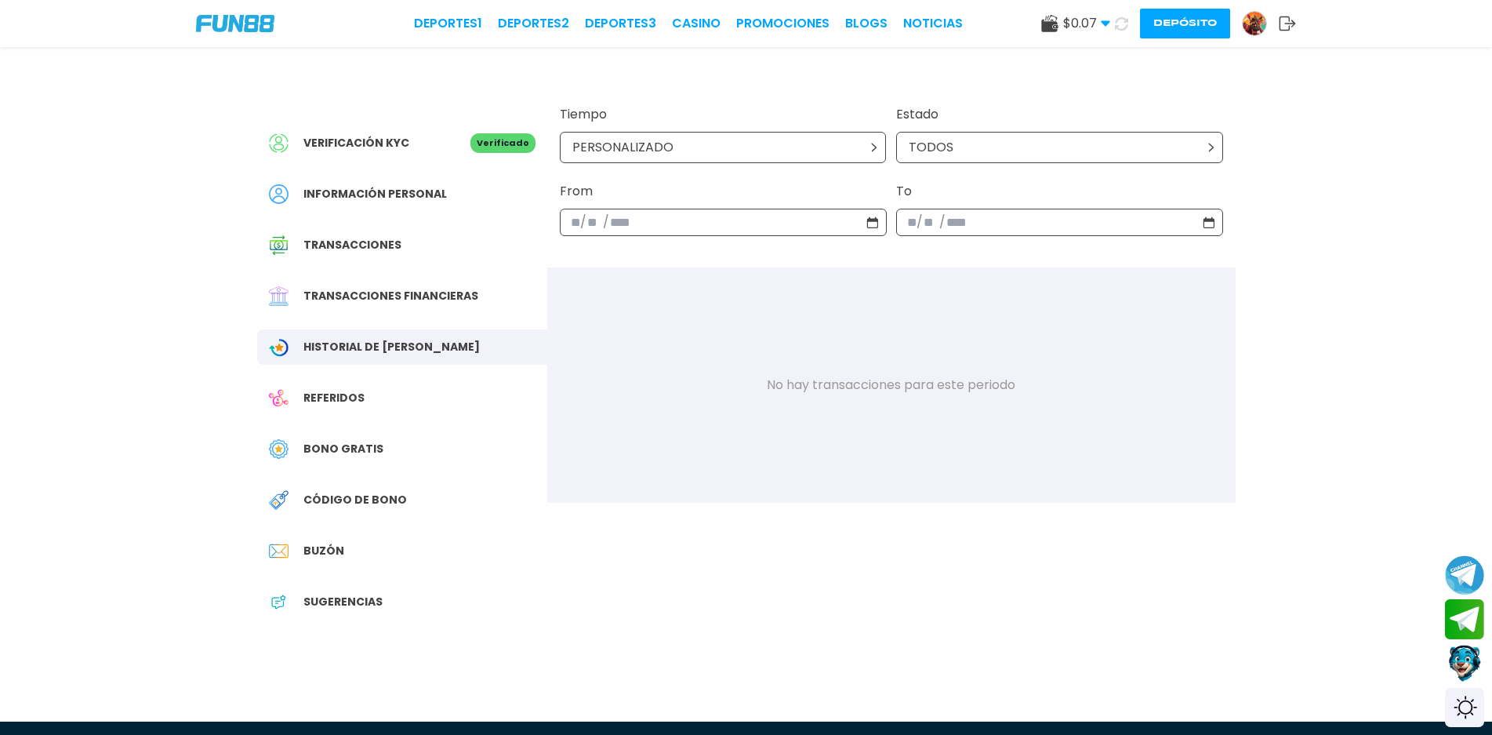
click at [1216, 34] on button "Depósito" at bounding box center [1185, 24] width 90 height 30
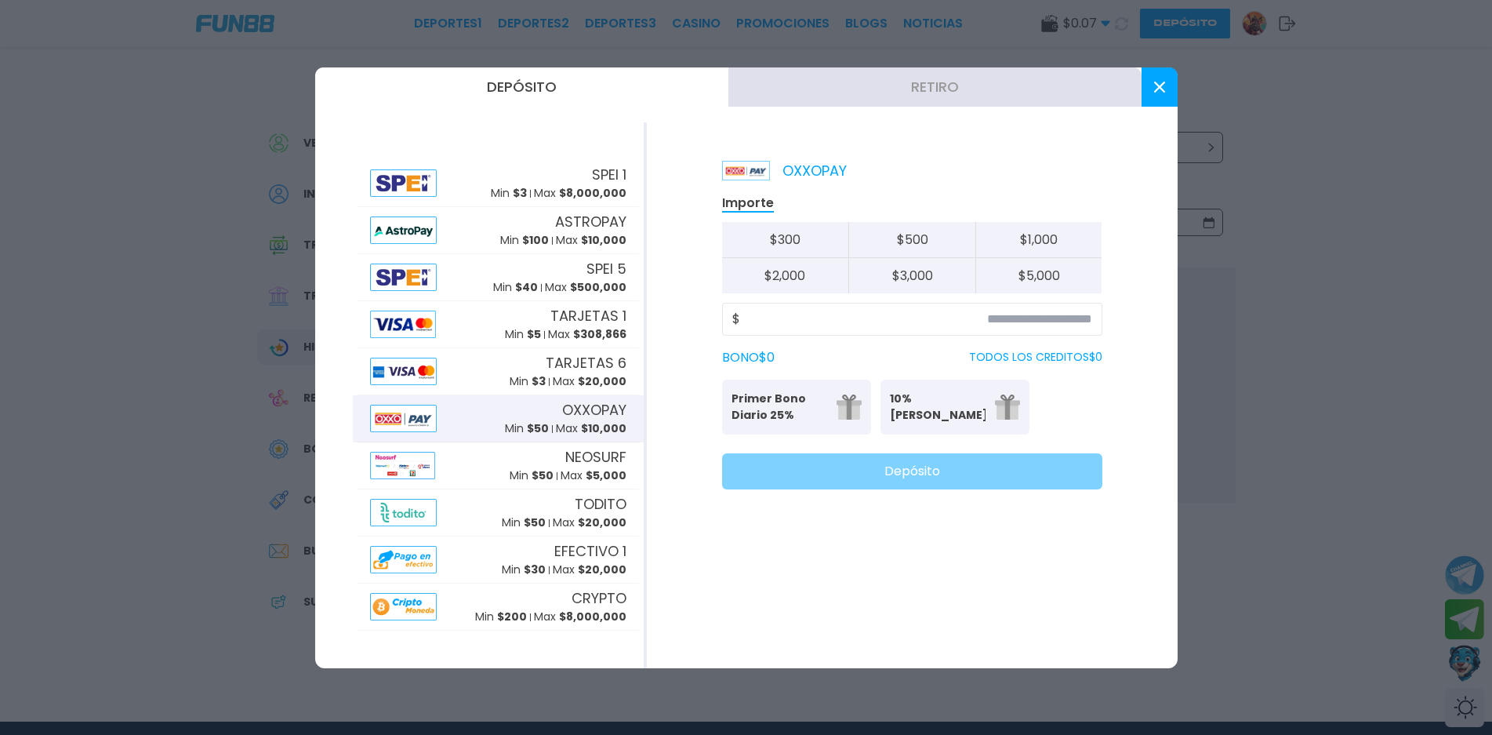
click at [537, 422] on span "$ 50" at bounding box center [538, 428] width 22 height 16
click at [1036, 315] on input at bounding box center [916, 319] width 352 height 19
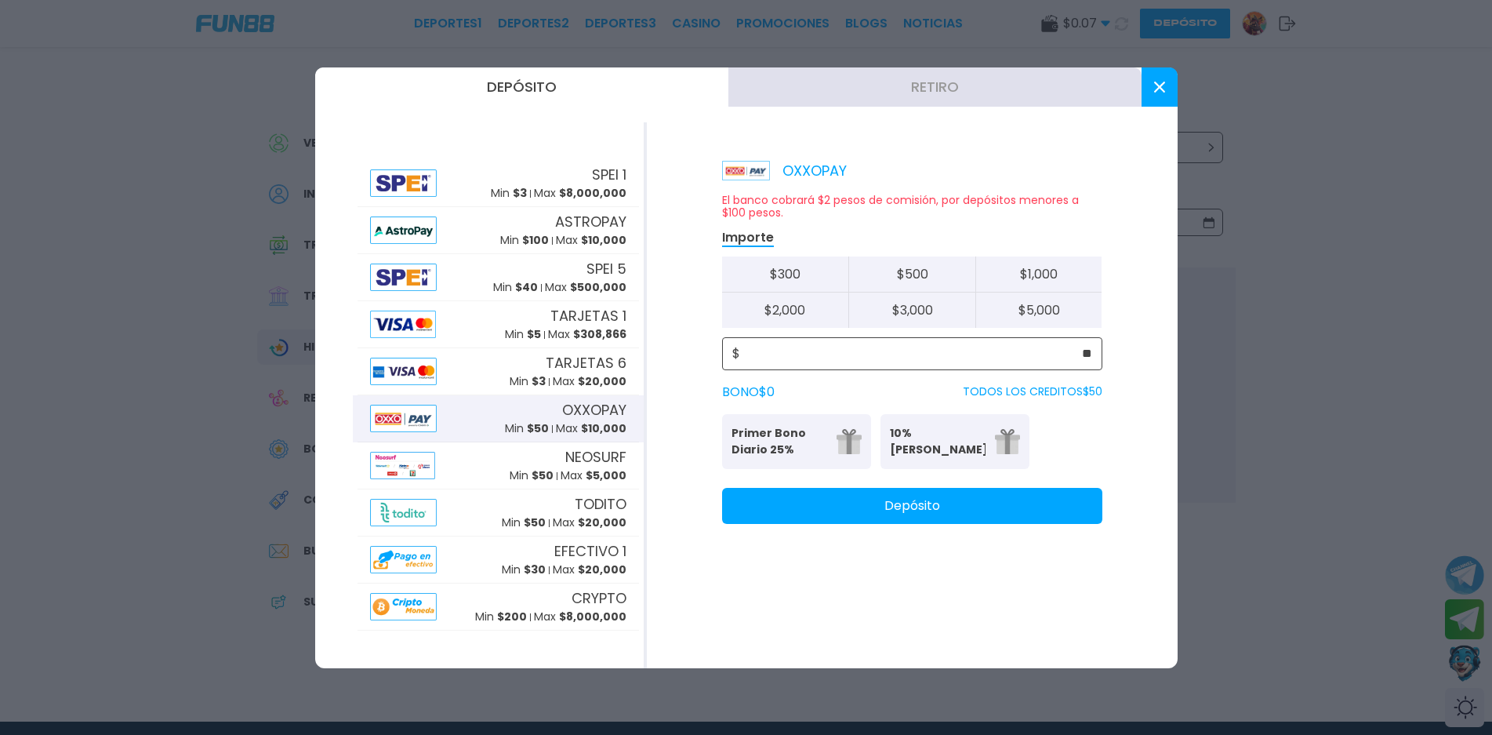
type input "**"
click at [1009, 515] on button "Depósito" at bounding box center [912, 506] width 380 height 36
click at [1160, 102] on button at bounding box center [1159, 86] width 36 height 39
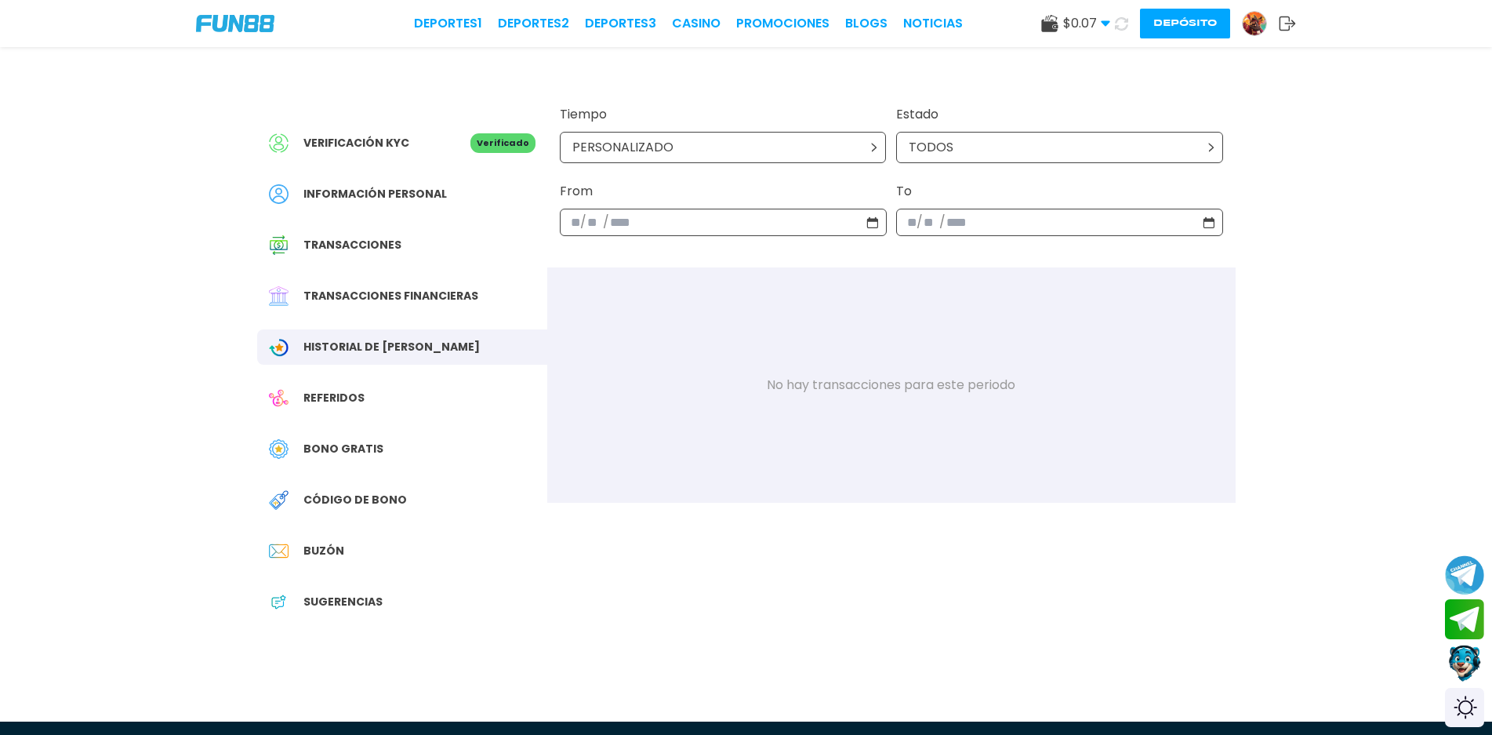
click at [249, 22] on img at bounding box center [235, 23] width 78 height 17
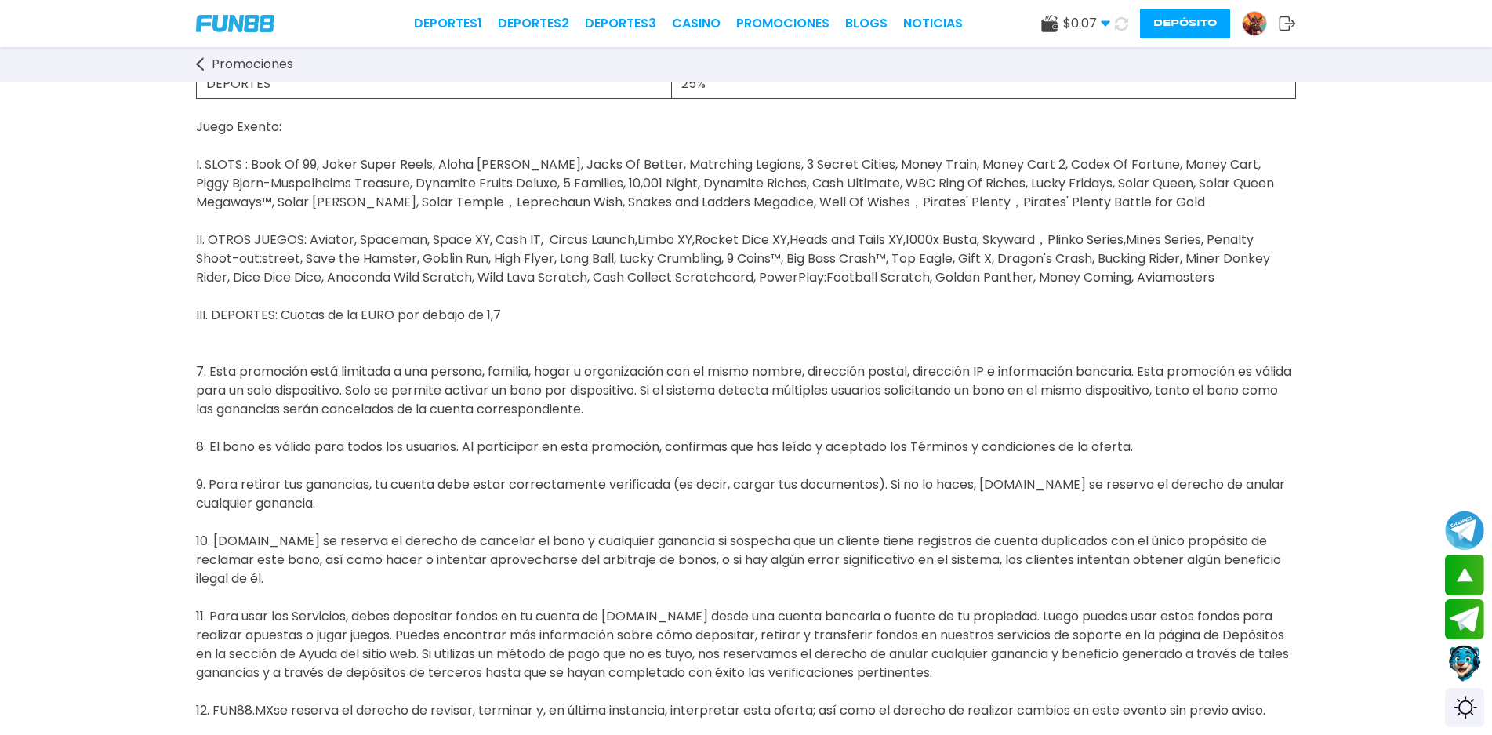
scroll to position [941, 0]
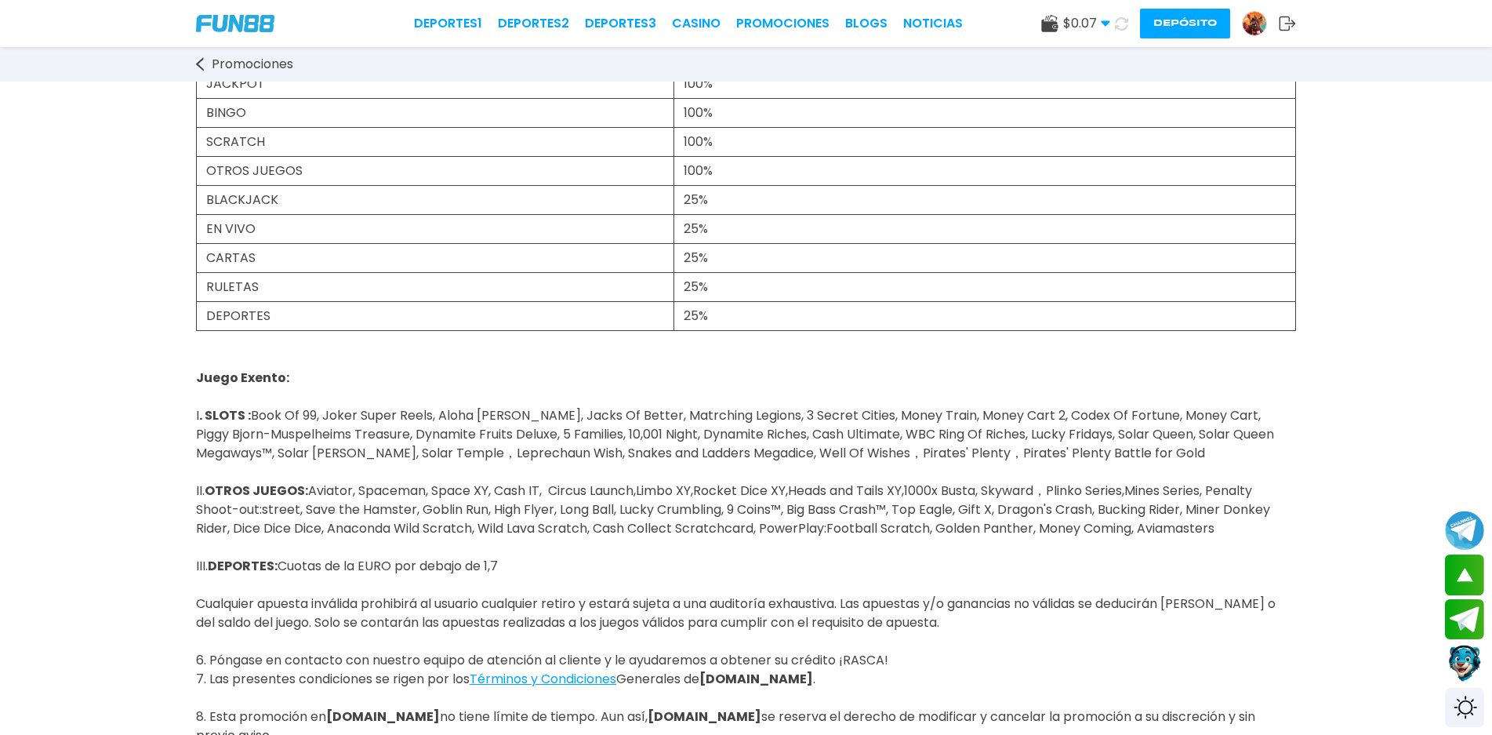
scroll to position [392, 0]
